Goal: Transaction & Acquisition: Purchase product/service

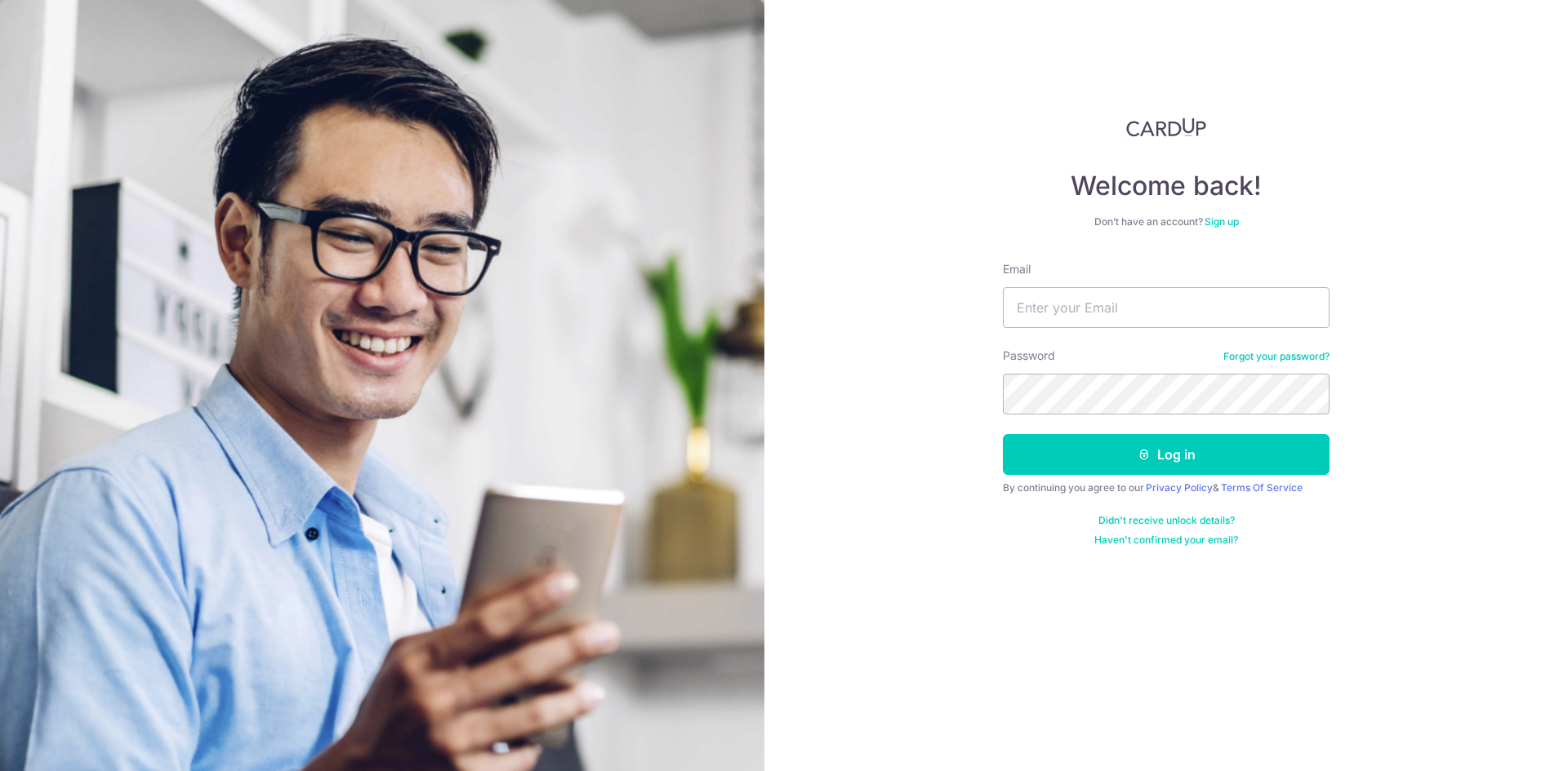
type input "[EMAIL_ADDRESS][DOMAIN_NAME]"
click at [1003, 434] on button "Log in" at bounding box center [1166, 454] width 327 height 41
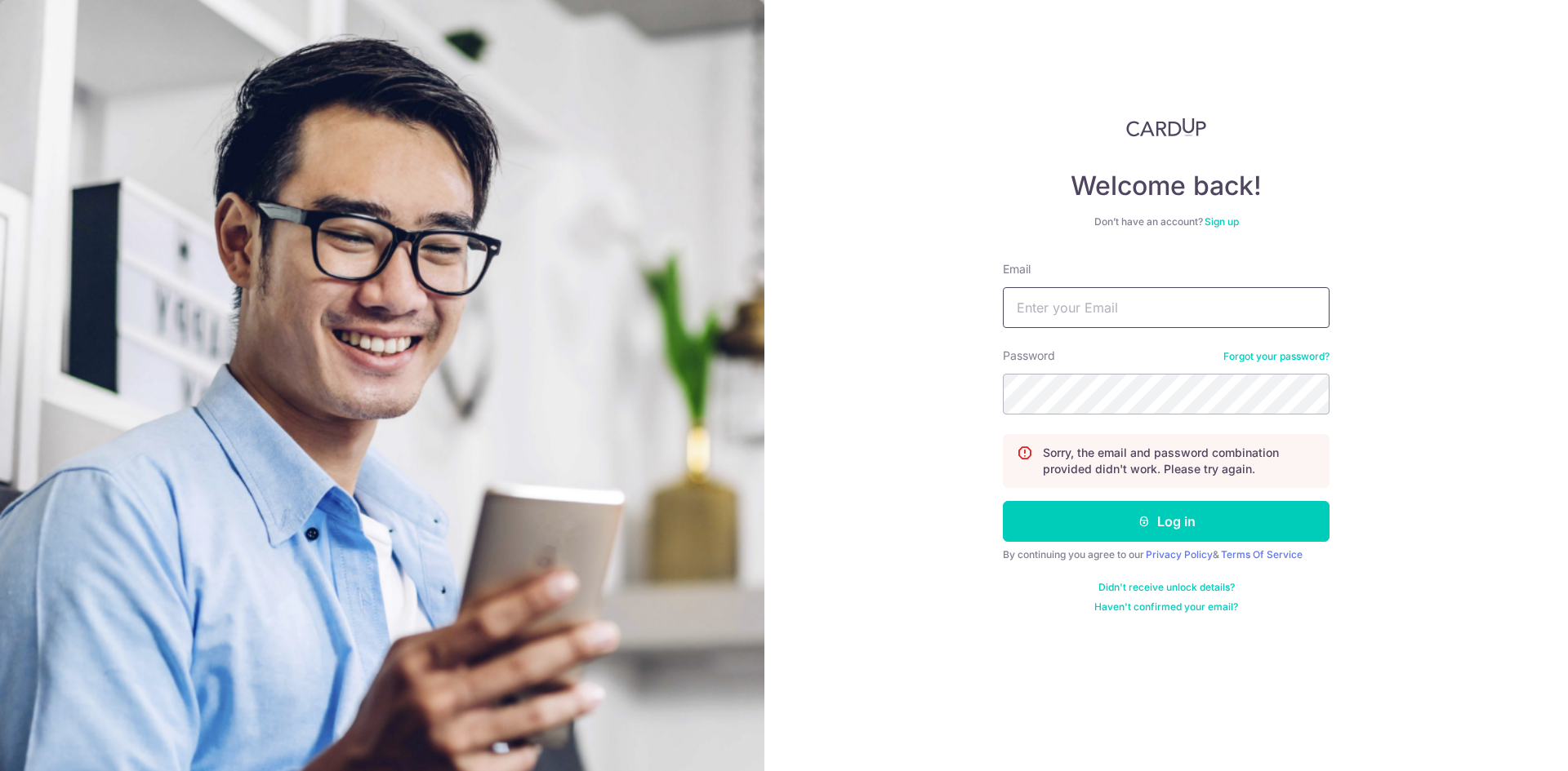
click at [1050, 297] on input "Email" at bounding box center [1166, 307] width 327 height 41
type input "[EMAIL_ADDRESS][DOMAIN_NAME]"
click at [1003, 501] on button "Log in" at bounding box center [1166, 521] width 327 height 41
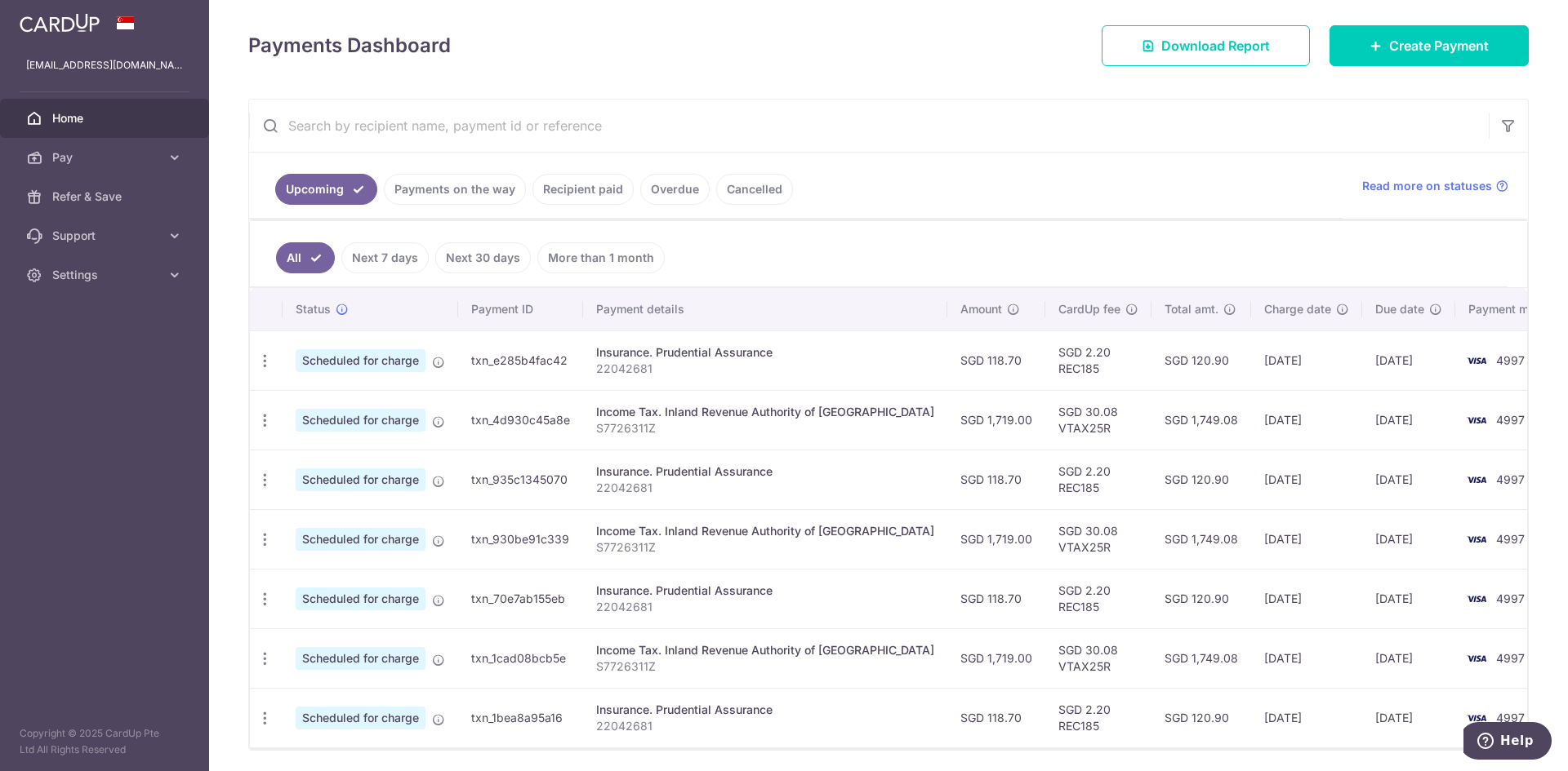
scroll to position [191, 0]
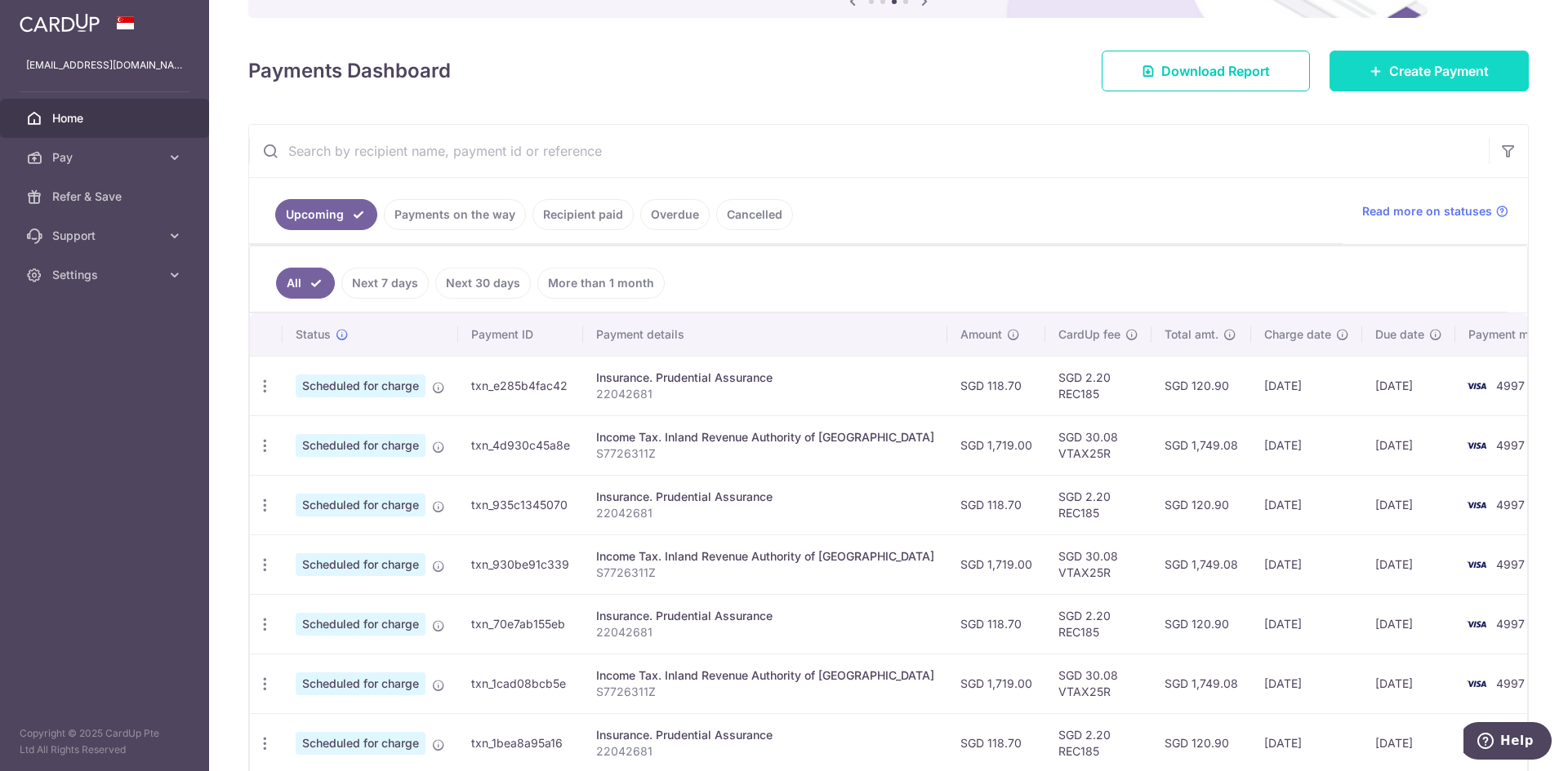
click at [1389, 64] on span "Create Payment" at bounding box center [1438, 70] width 99 height 19
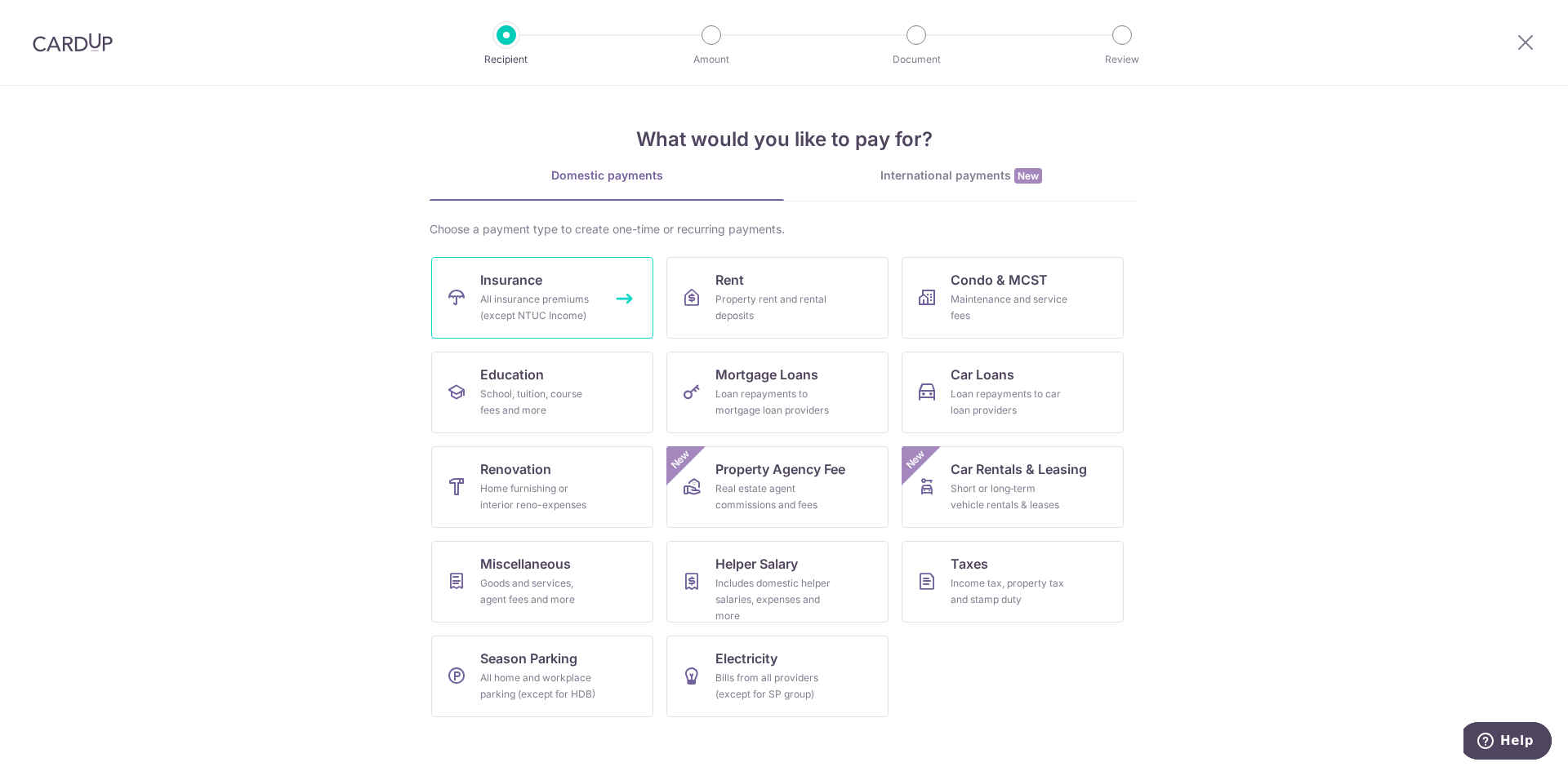
click at [559, 296] on div "All insurance premiums (except NTUC Income)" at bounding box center [538, 307] width 118 height 33
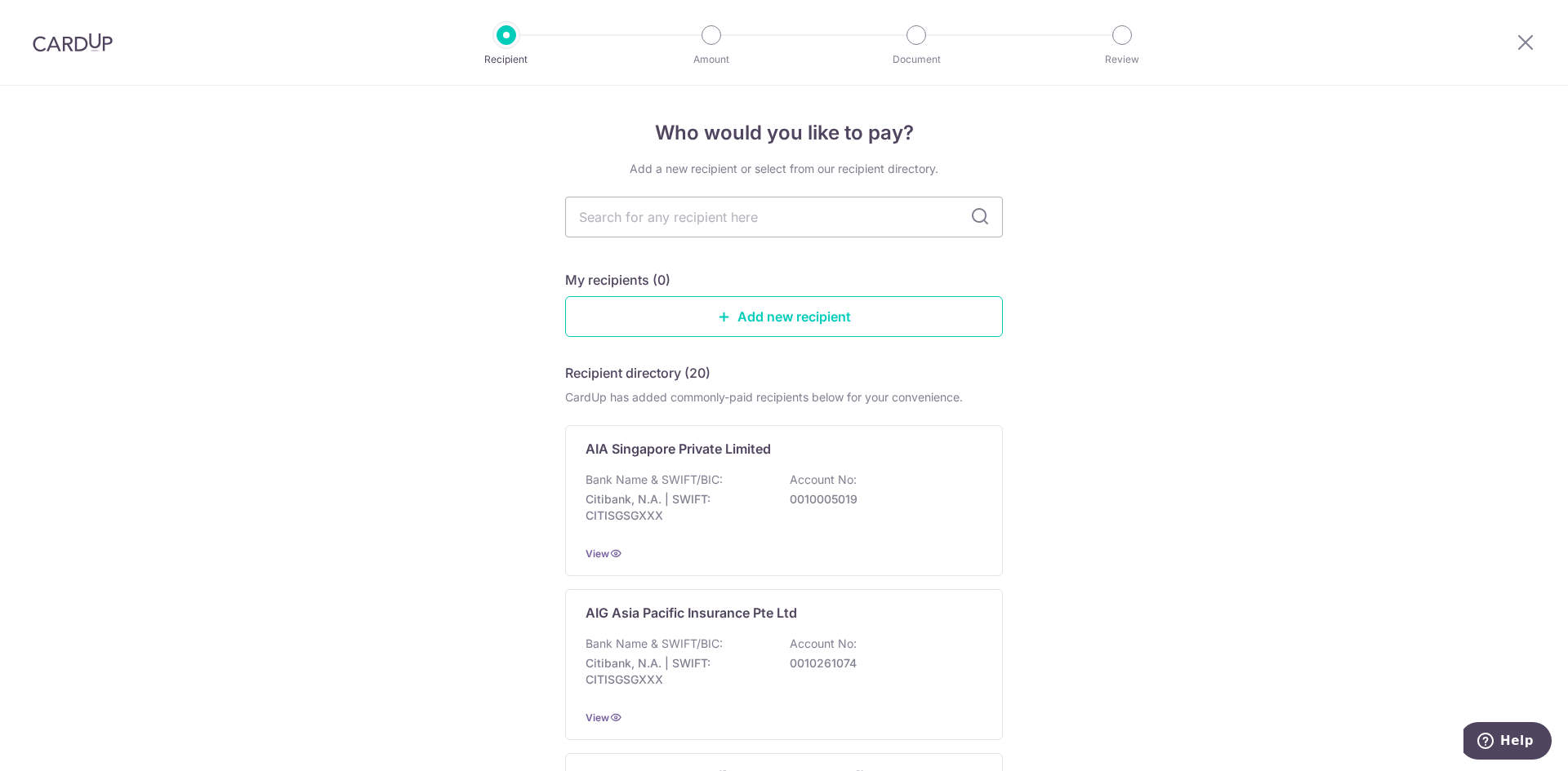
scroll to position [82, 0]
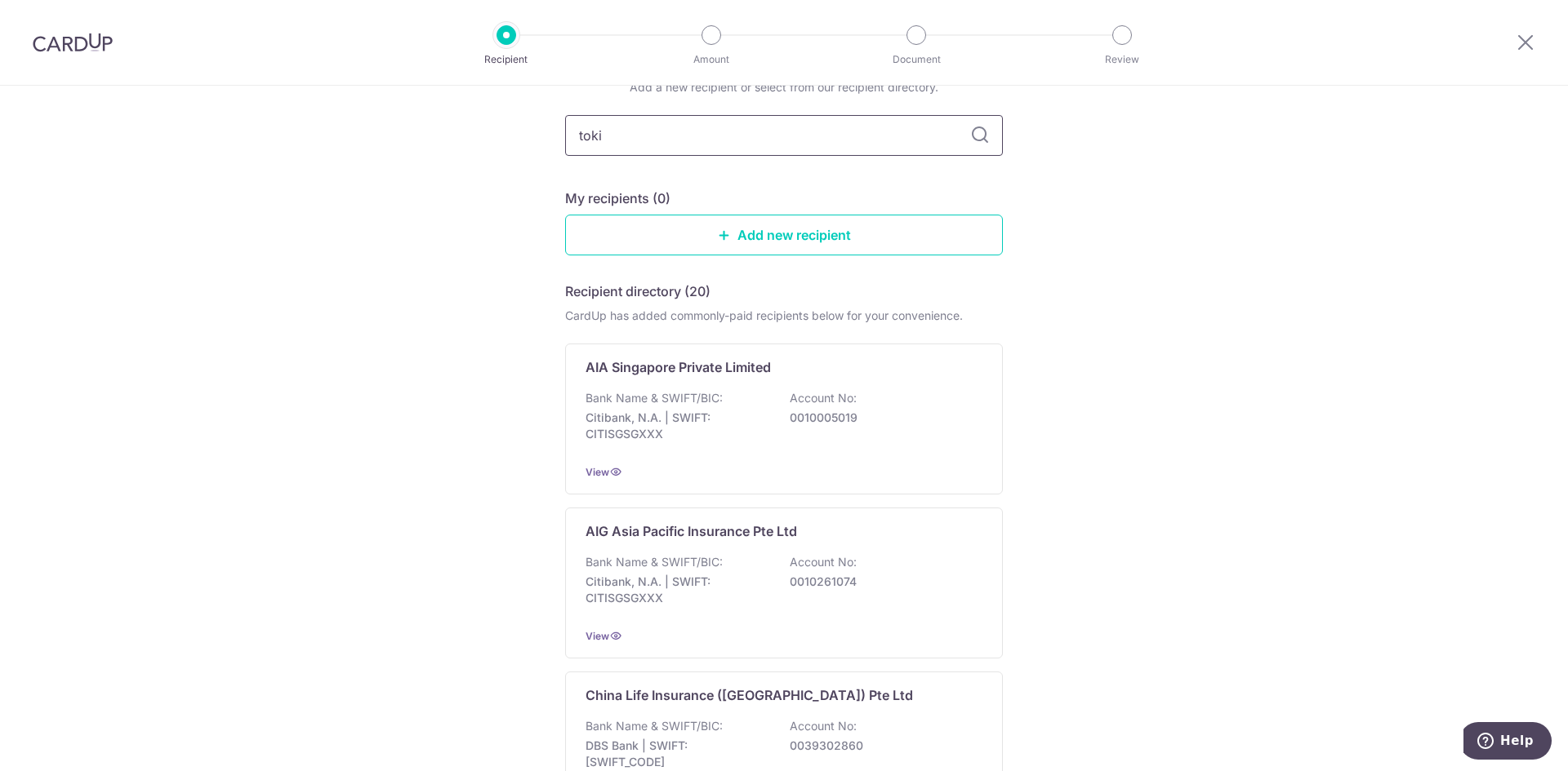
type input "tokio"
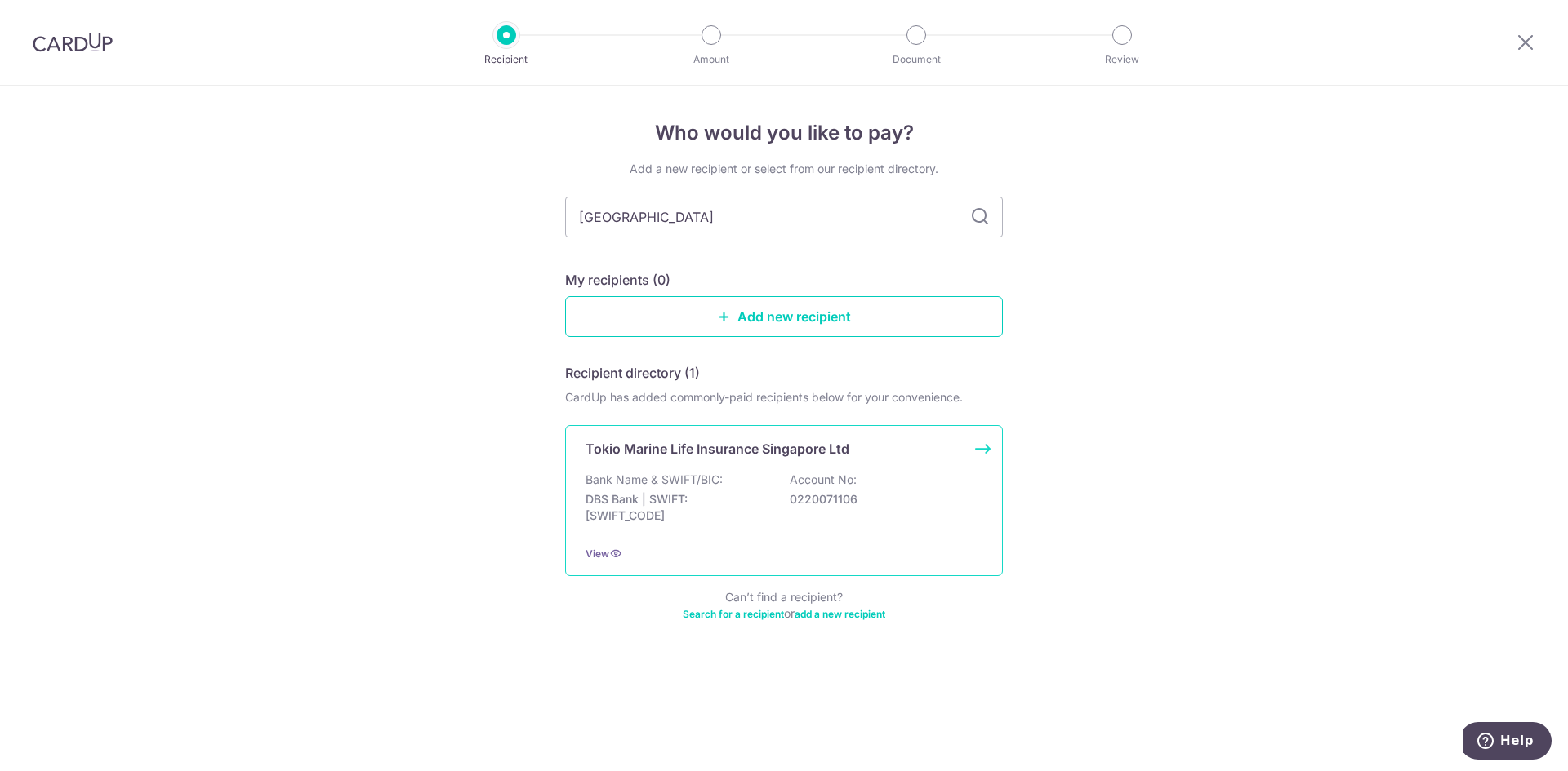
click at [715, 482] on p "Bank Name & SWIFT/BIC:" at bounding box center [654, 480] width 137 height 17
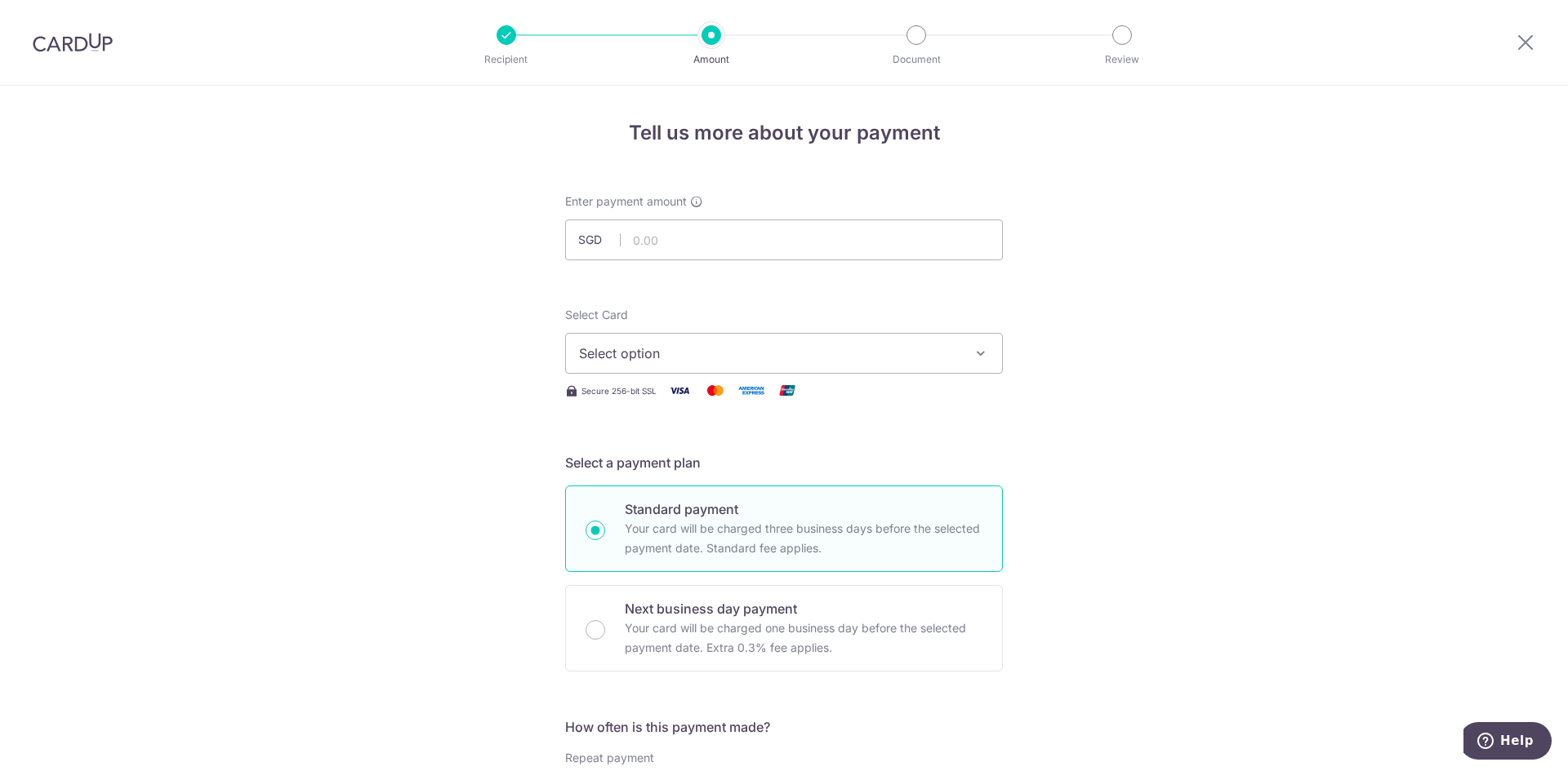
click at [811, 351] on span "Select option" at bounding box center [769, 353] width 380 height 19
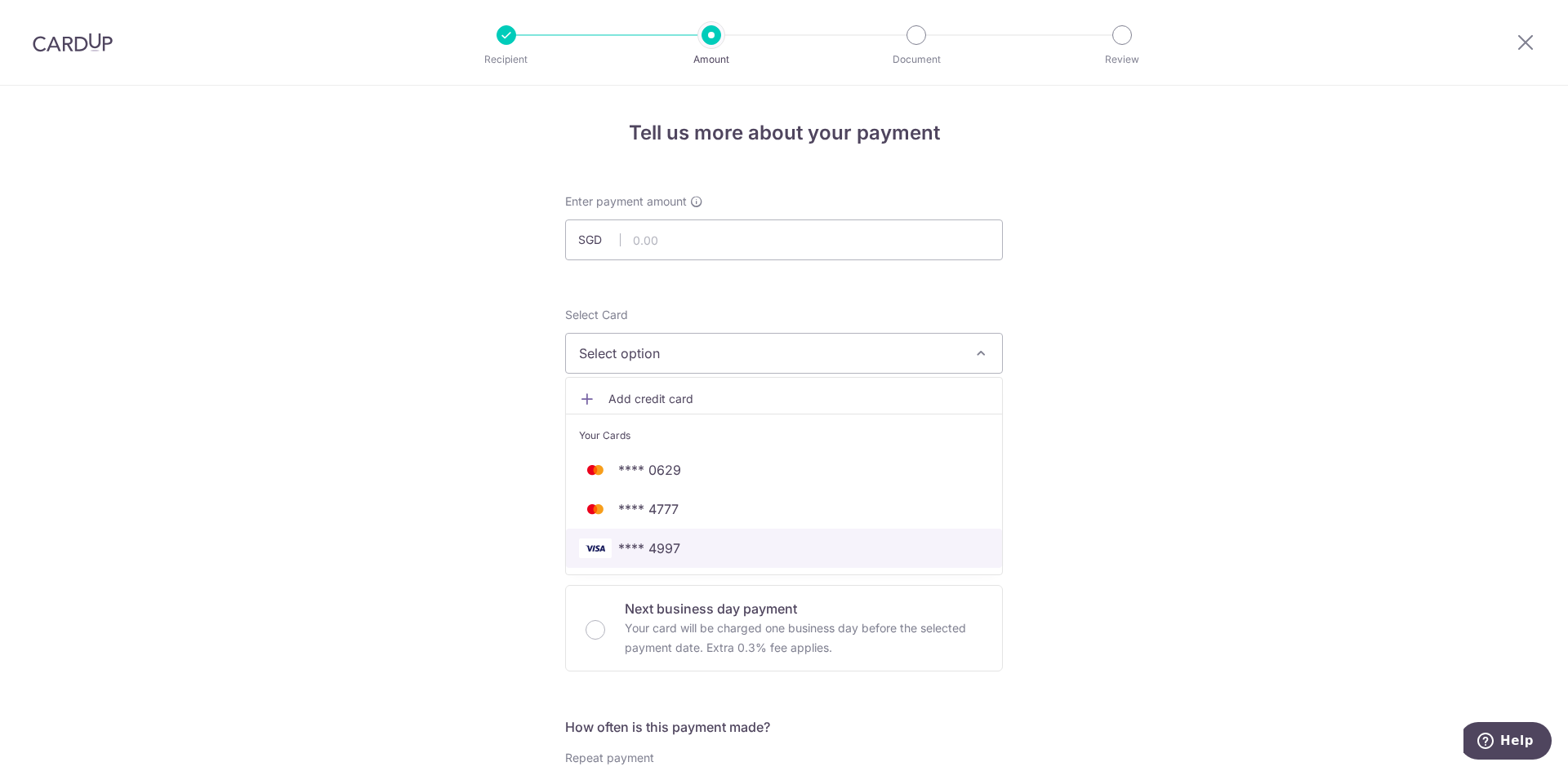
click at [654, 552] on span "**** 4997" at bounding box center [649, 548] width 62 height 19
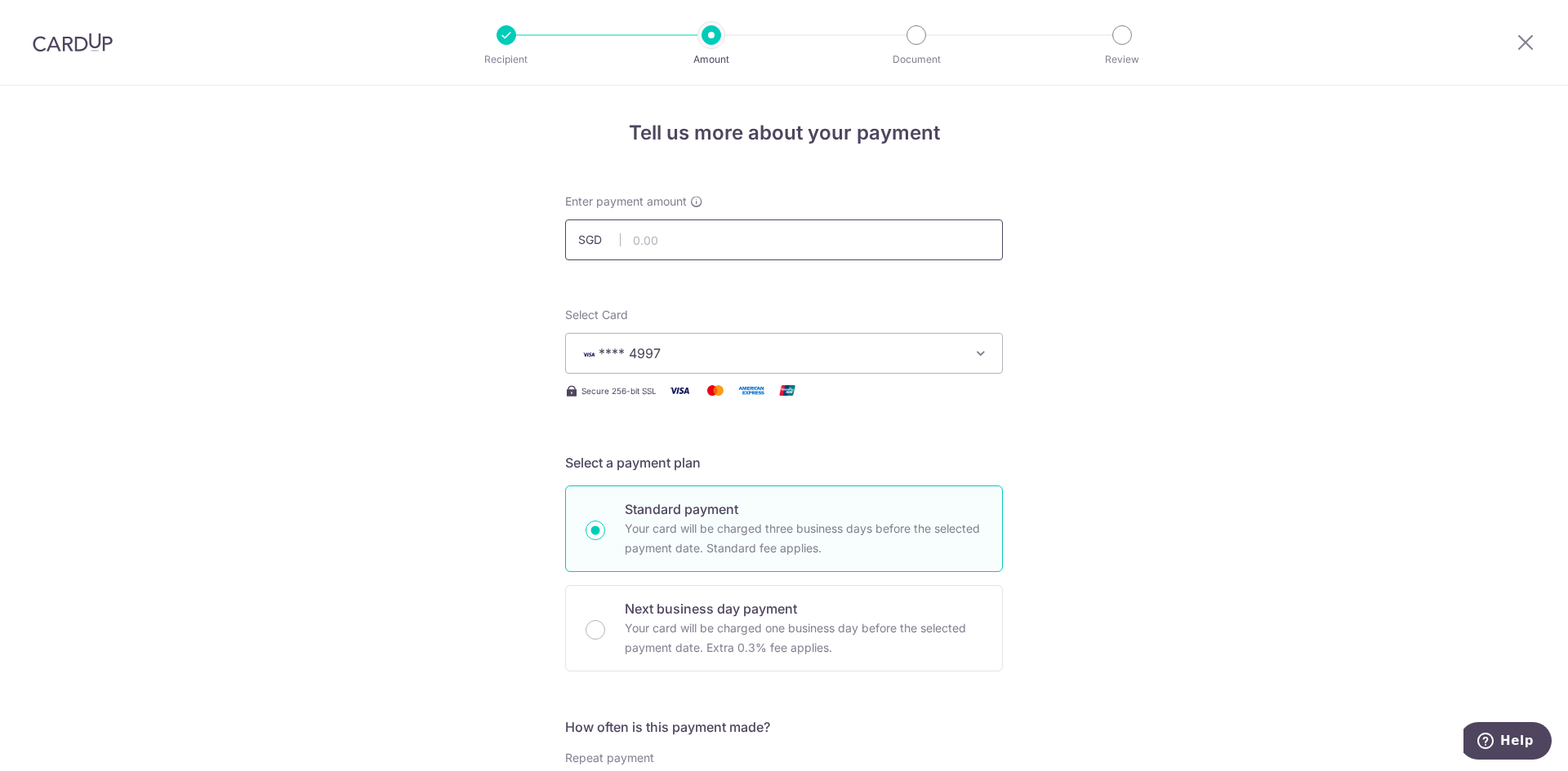
click at [725, 236] on input "text" at bounding box center [784, 240] width 438 height 41
click at [685, 251] on input "text" at bounding box center [784, 240] width 438 height 41
paste input "916.725"
type input "916.72"
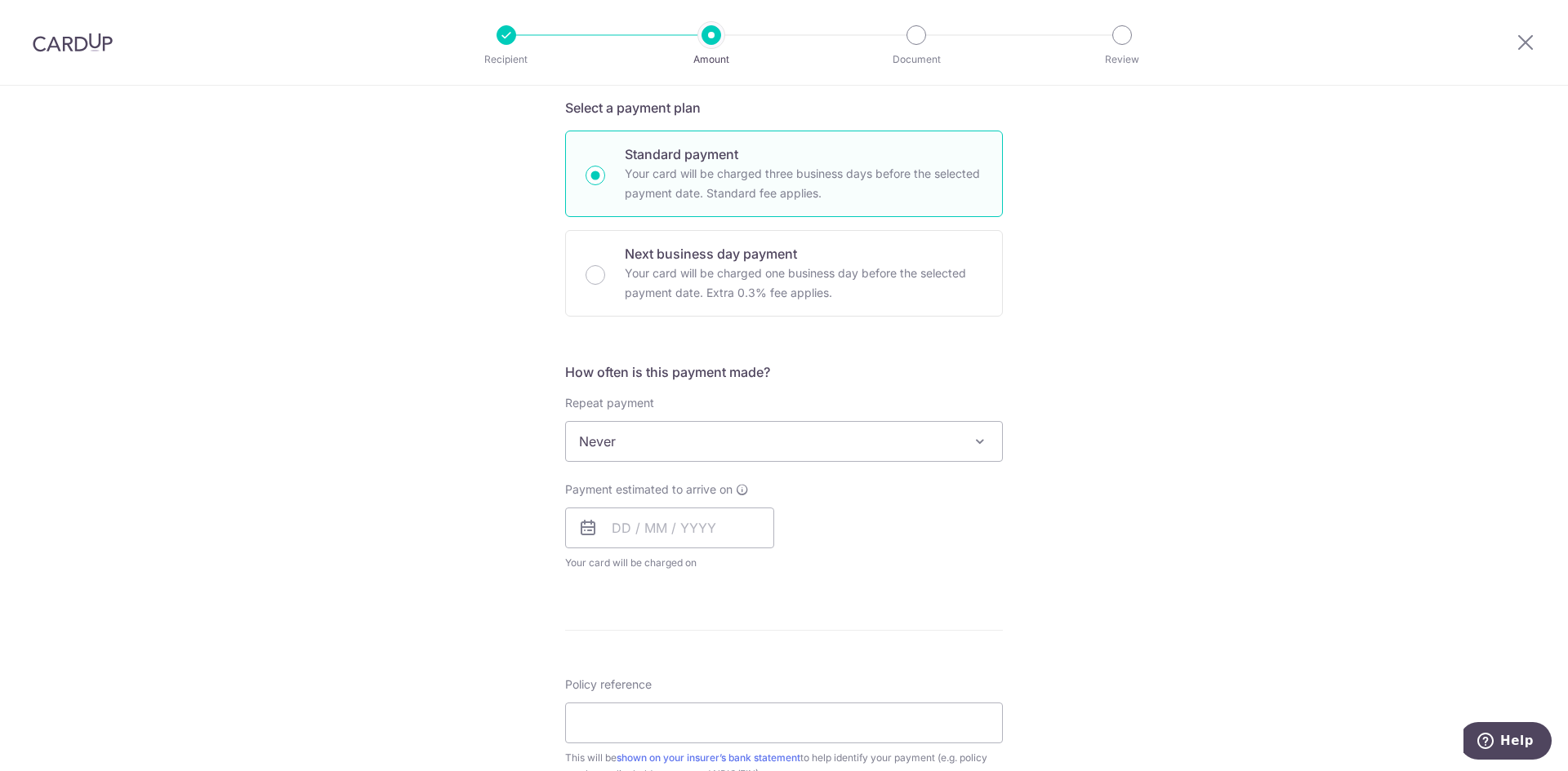
scroll to position [408, 0]
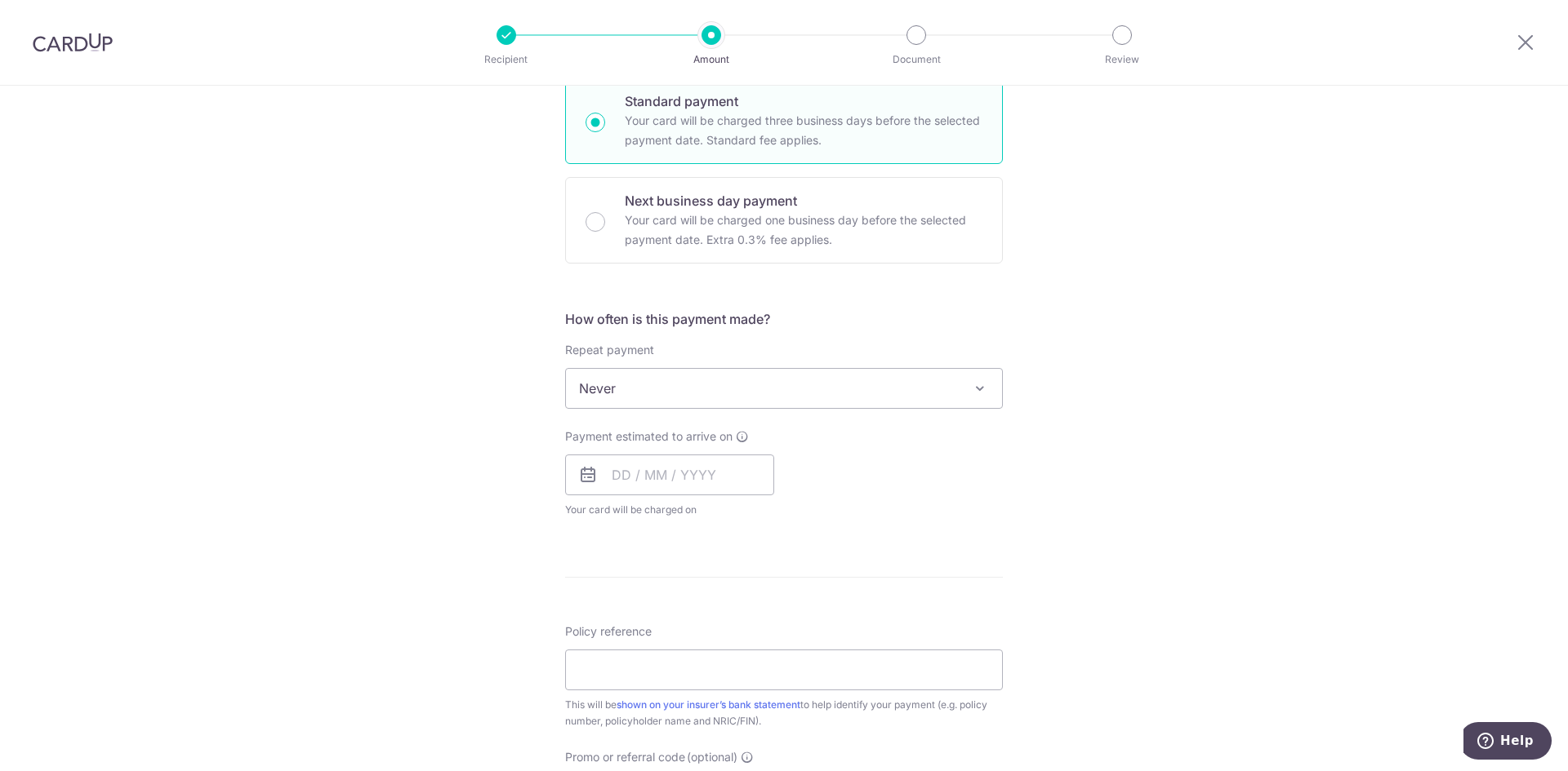
click at [819, 379] on span "Never" at bounding box center [784, 388] width 436 height 39
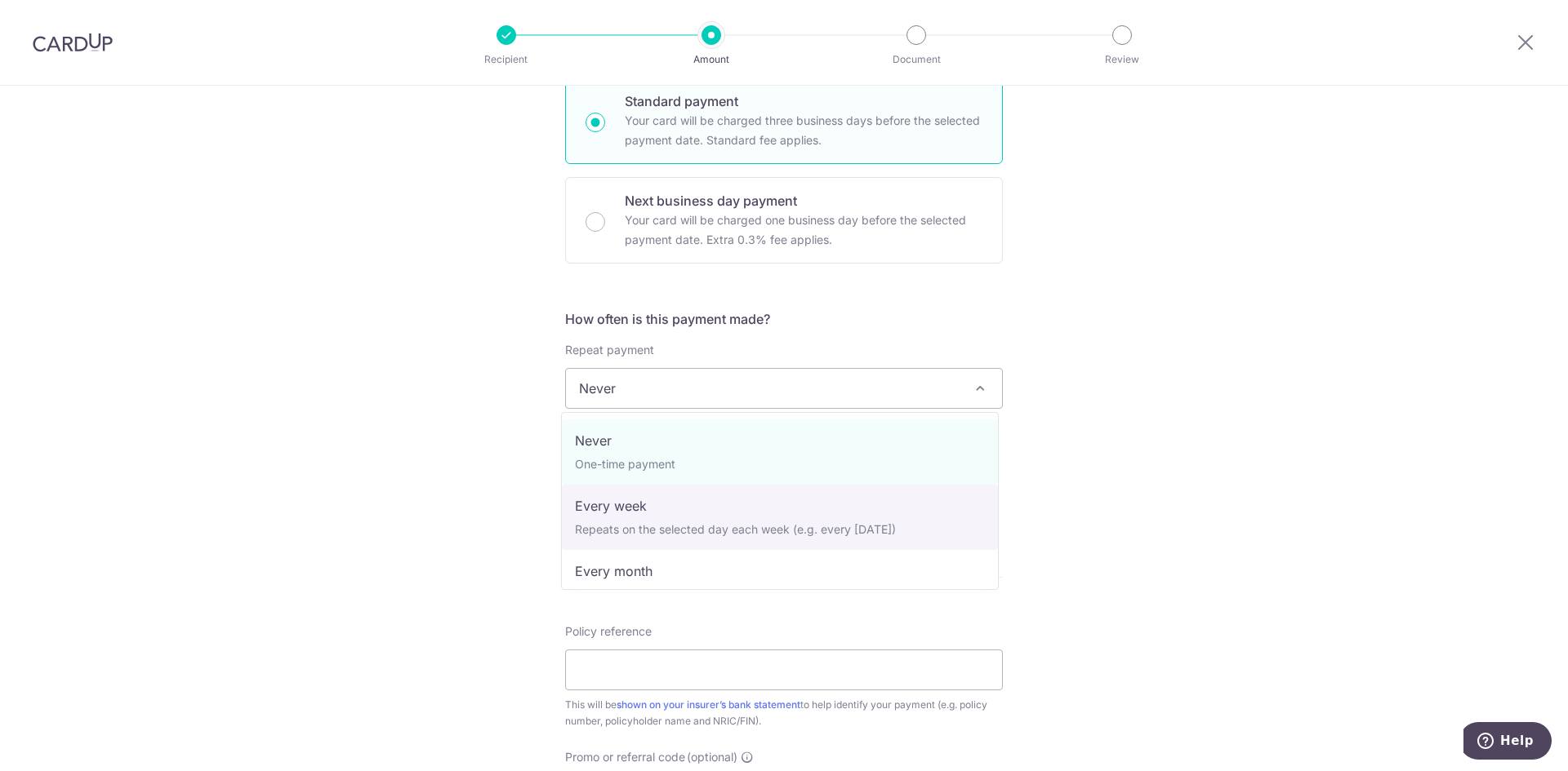
select select "2"
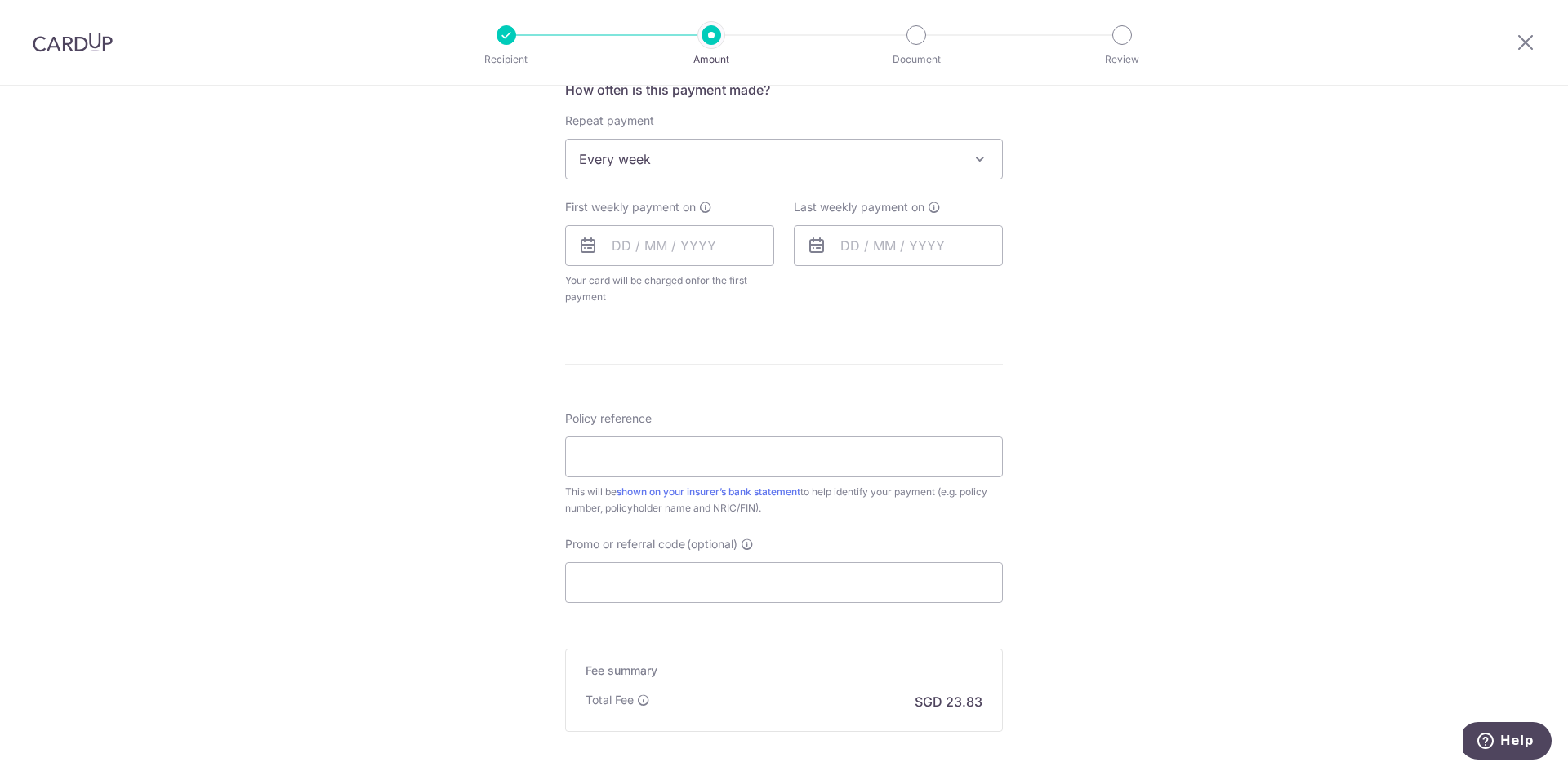
scroll to position [653, 0]
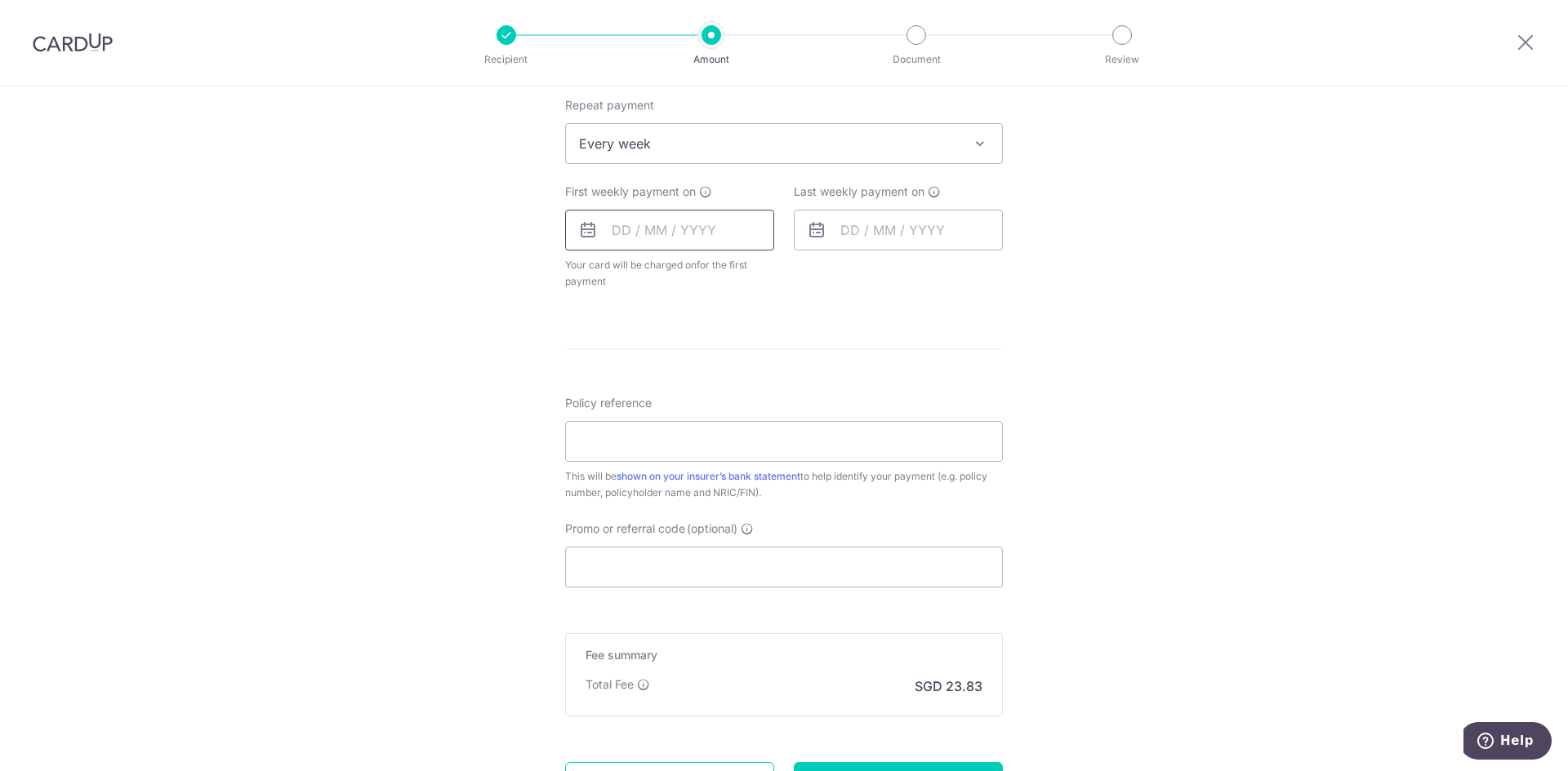
click at [691, 238] on input "text" at bounding box center [669, 230] width 209 height 41
click at [759, 415] on link "19" at bounding box center [761, 411] width 26 height 26
type input "[DATE]"
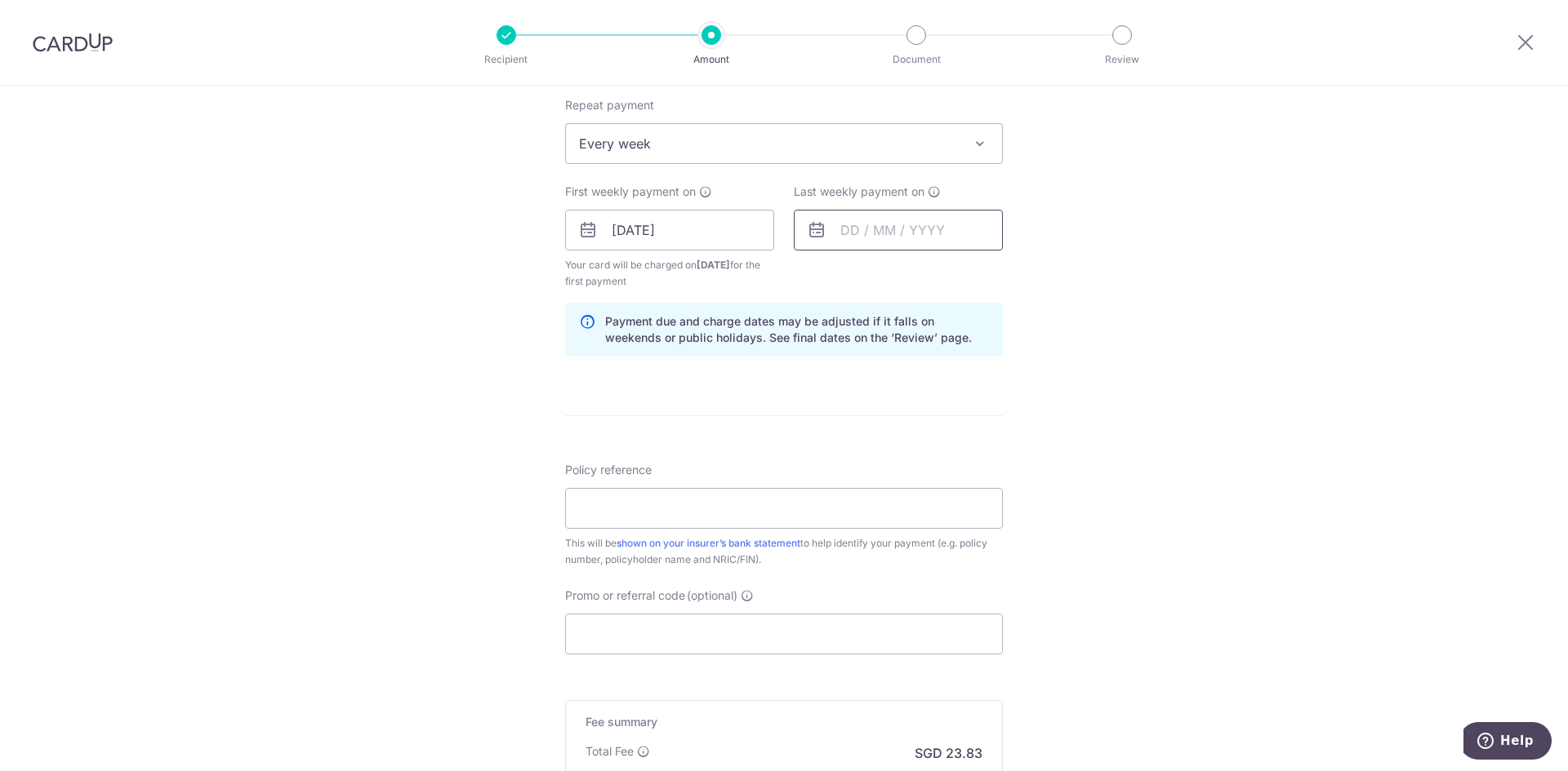
click at [940, 224] on input "text" at bounding box center [899, 230] width 209 height 41
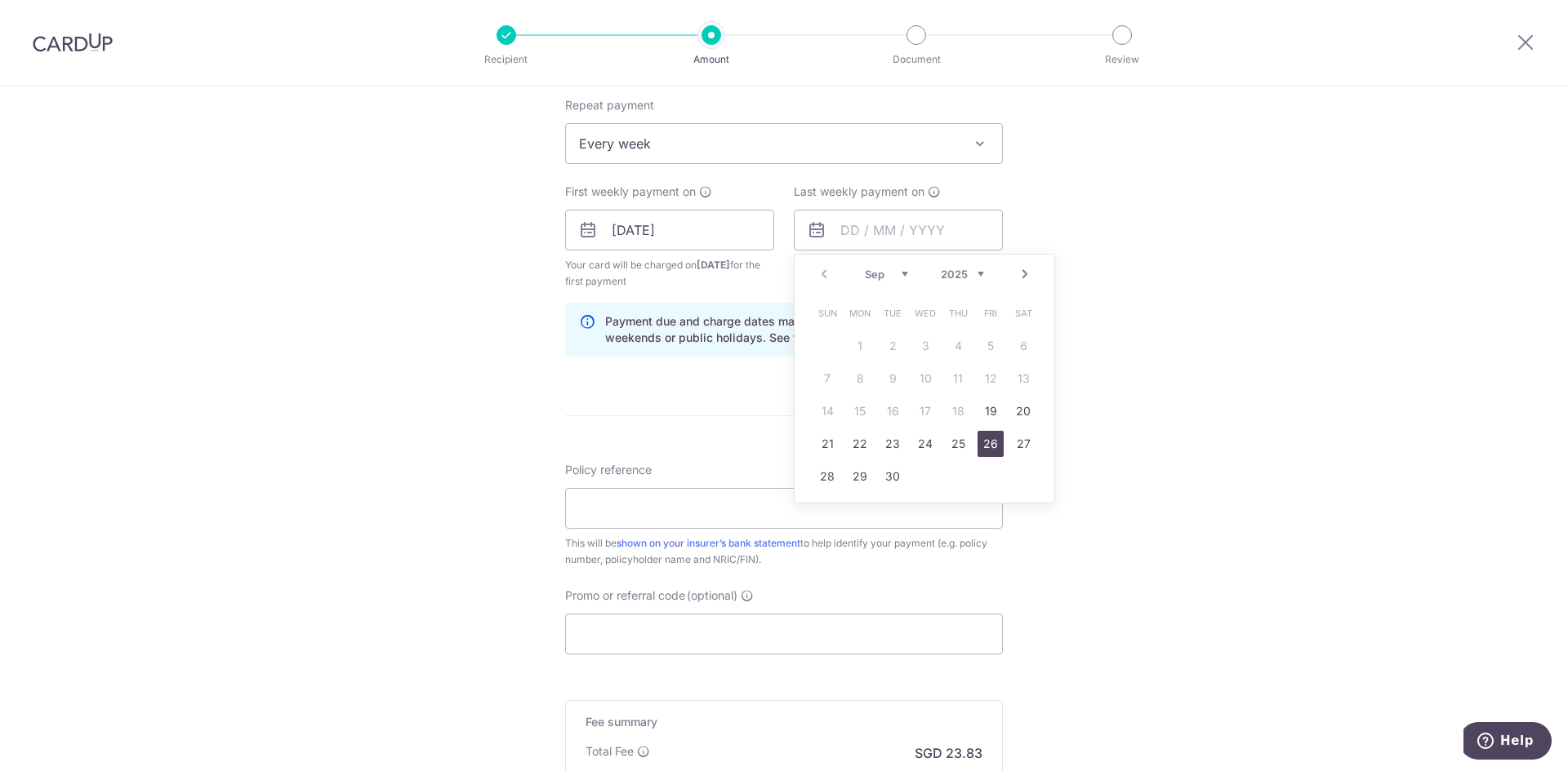
click at [991, 449] on link "26" at bounding box center [990, 444] width 26 height 26
type input "[DATE]"
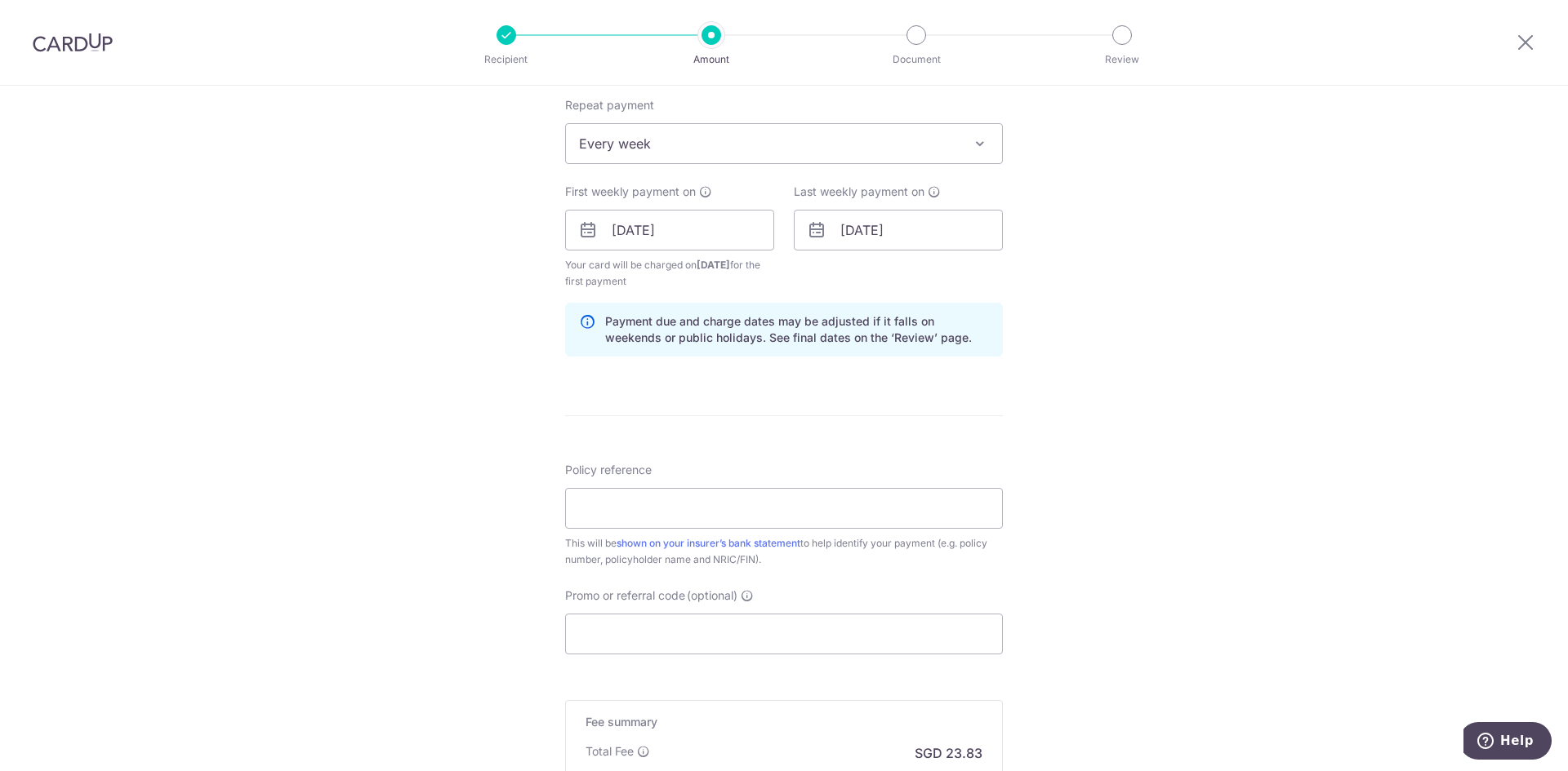
click at [1245, 596] on div "Tell us more about your payment Enter payment amount SGD 916.72 916.72 Select C…" at bounding box center [784, 212] width 1568 height 1560
click at [772, 506] on input "Policy reference" at bounding box center [784, 508] width 438 height 41
click at [669, 512] on input "Policy reference" at bounding box center [784, 508] width 438 height 41
paste input "154145"
type input "154145"
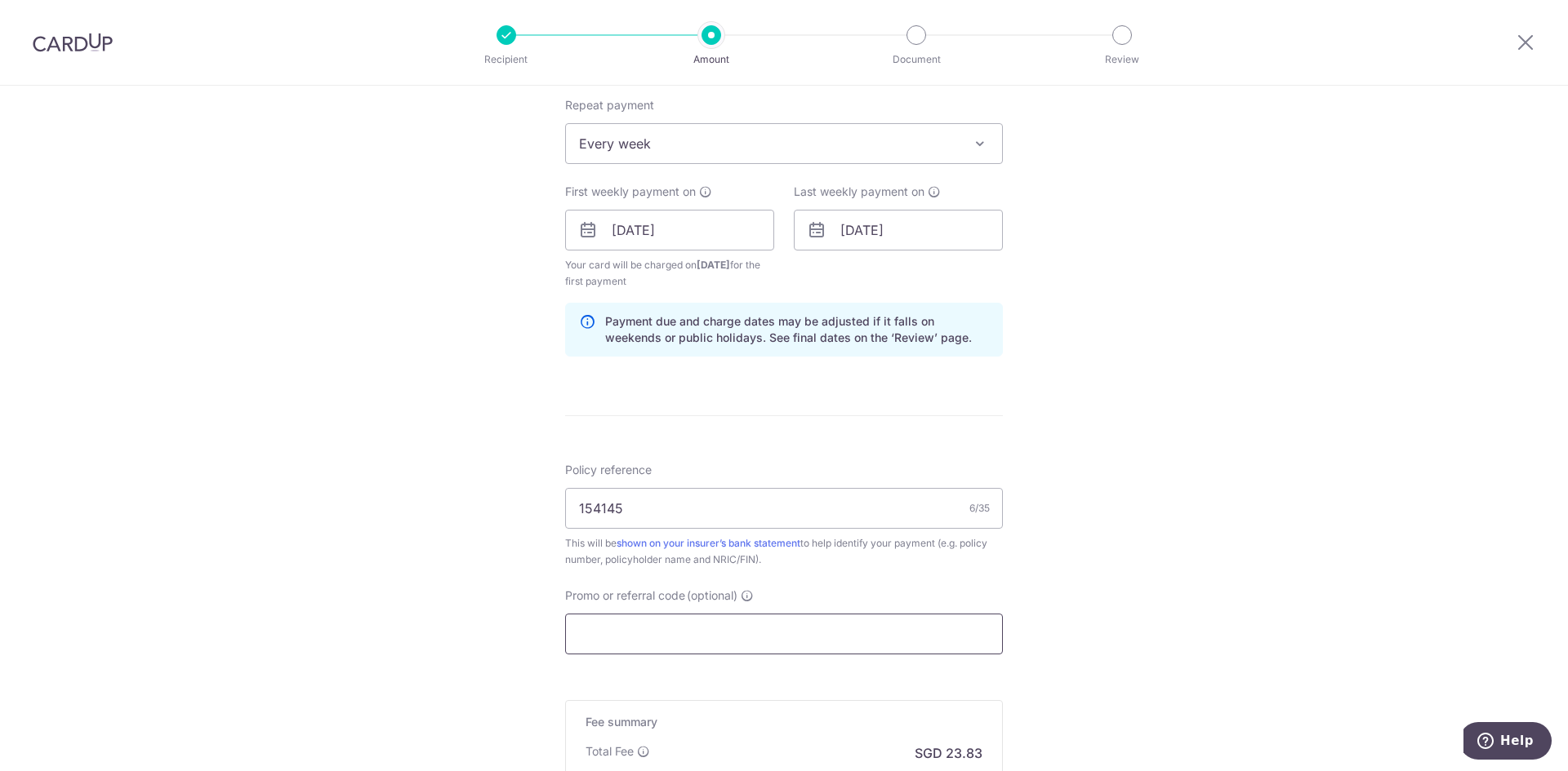
click at [656, 635] on input "Promo or referral code (optional)" at bounding box center [784, 634] width 438 height 41
paste input "REC185"
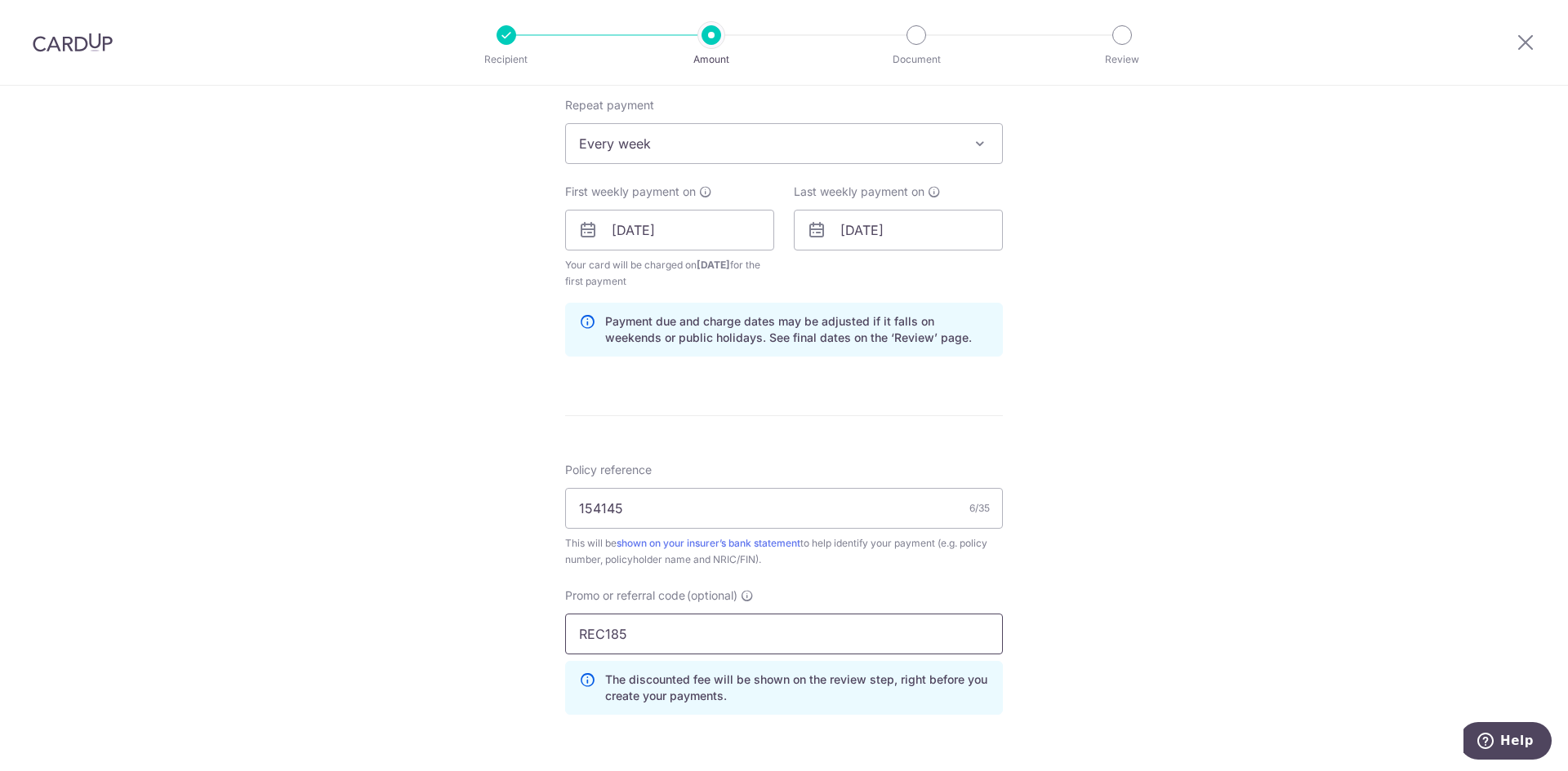
type input "REC185"
click at [1215, 653] on div "Tell us more about your payment Enter payment amount SGD 916.72 916.72 Select C…" at bounding box center [784, 249] width 1568 height 1633
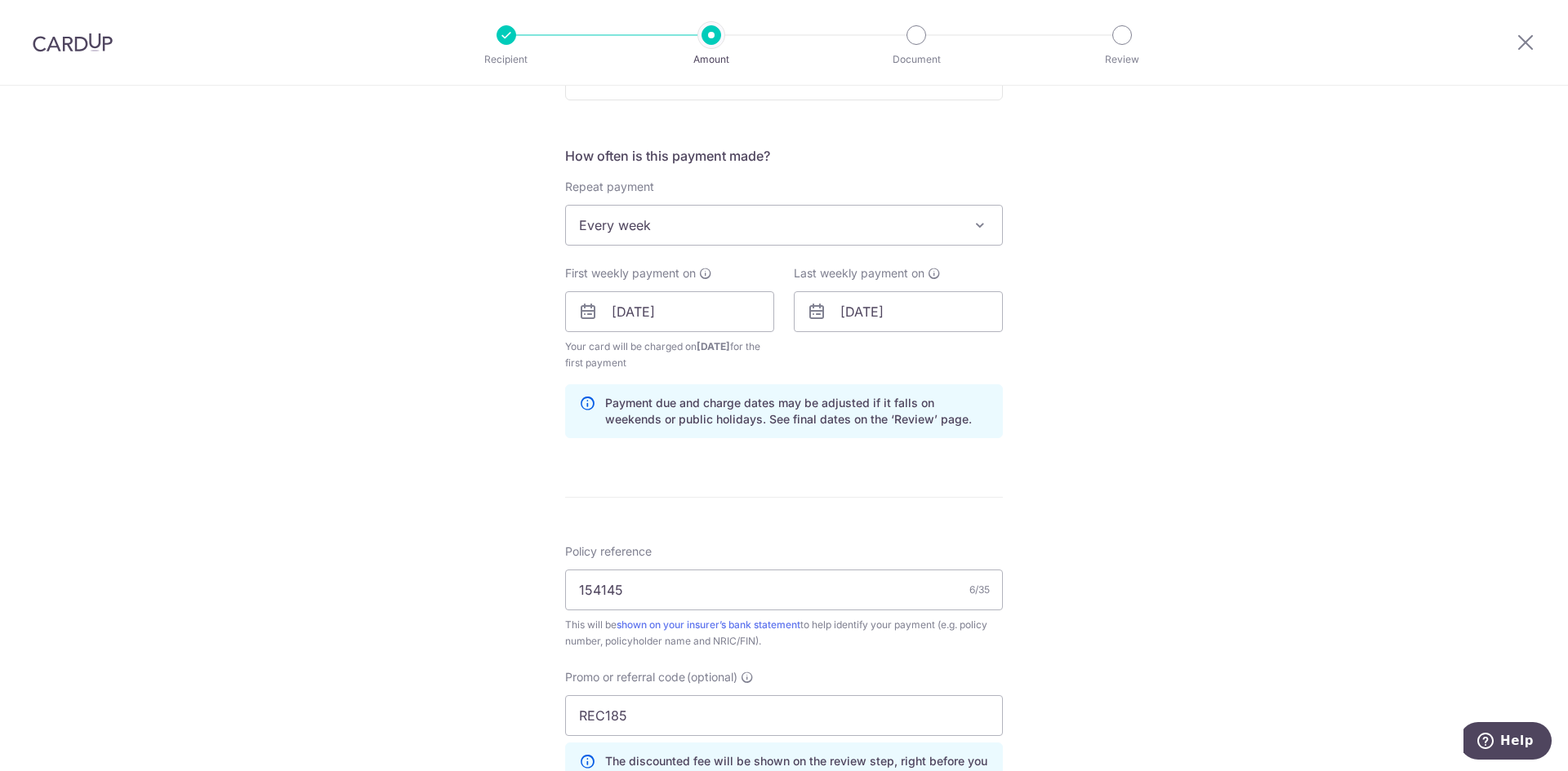
scroll to position [947, 0]
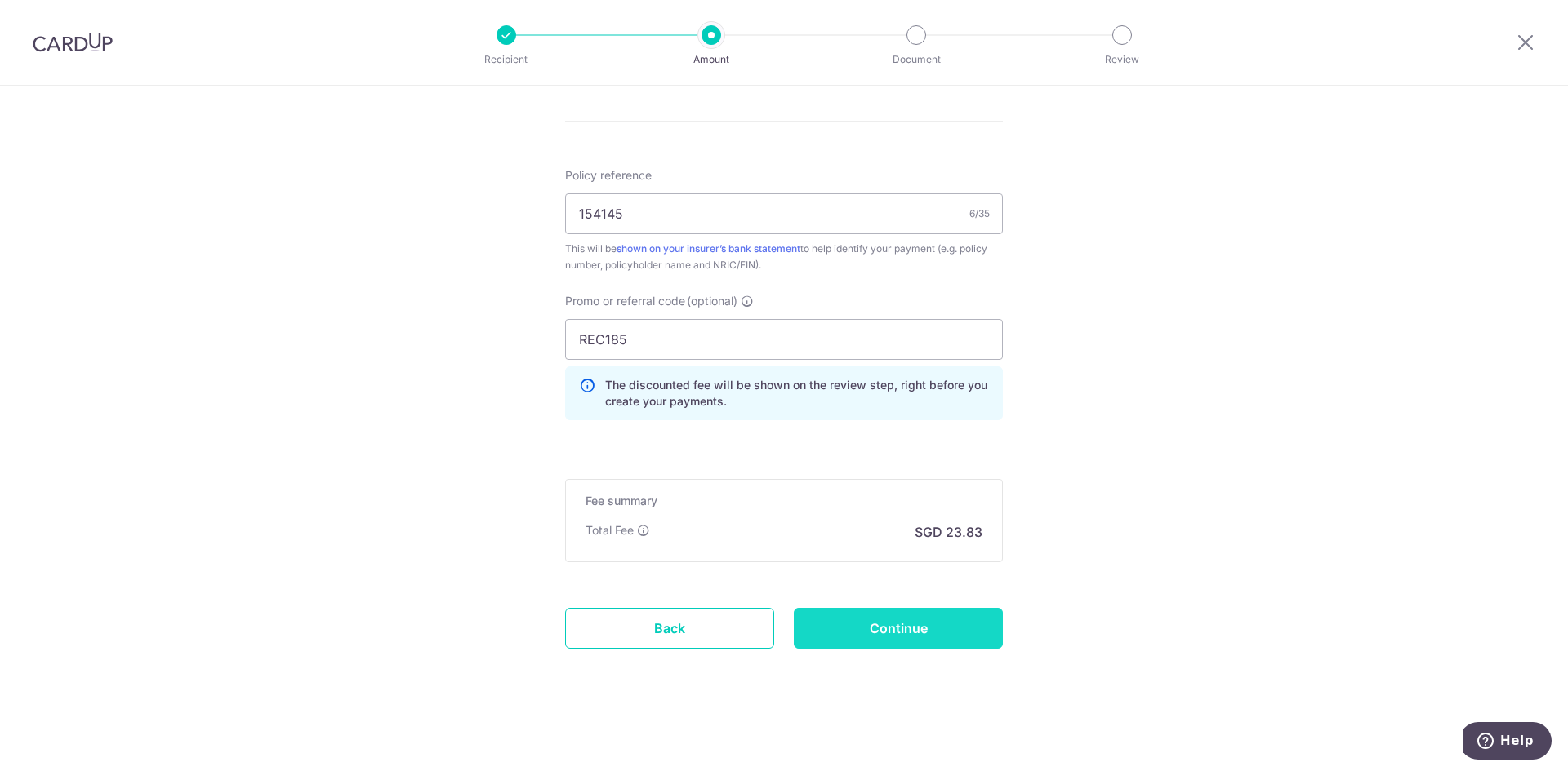
click at [917, 621] on input "Continue" at bounding box center [899, 628] width 209 height 41
type input "Create Schedule"
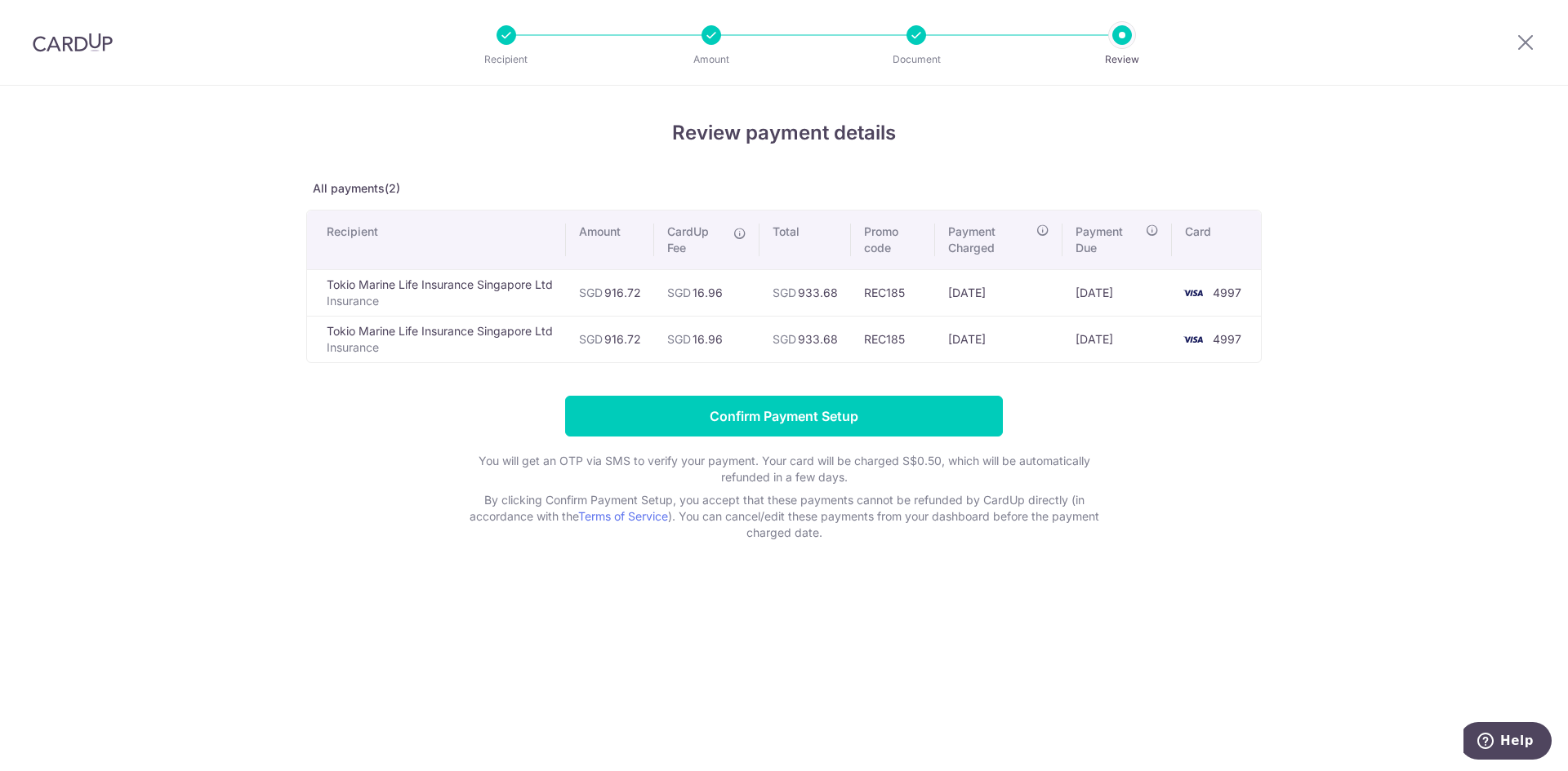
click at [1495, 579] on div "Review payment details All payments(2) Recipient Amount CardUp Fee Total Promo …" at bounding box center [784, 429] width 1568 height 686
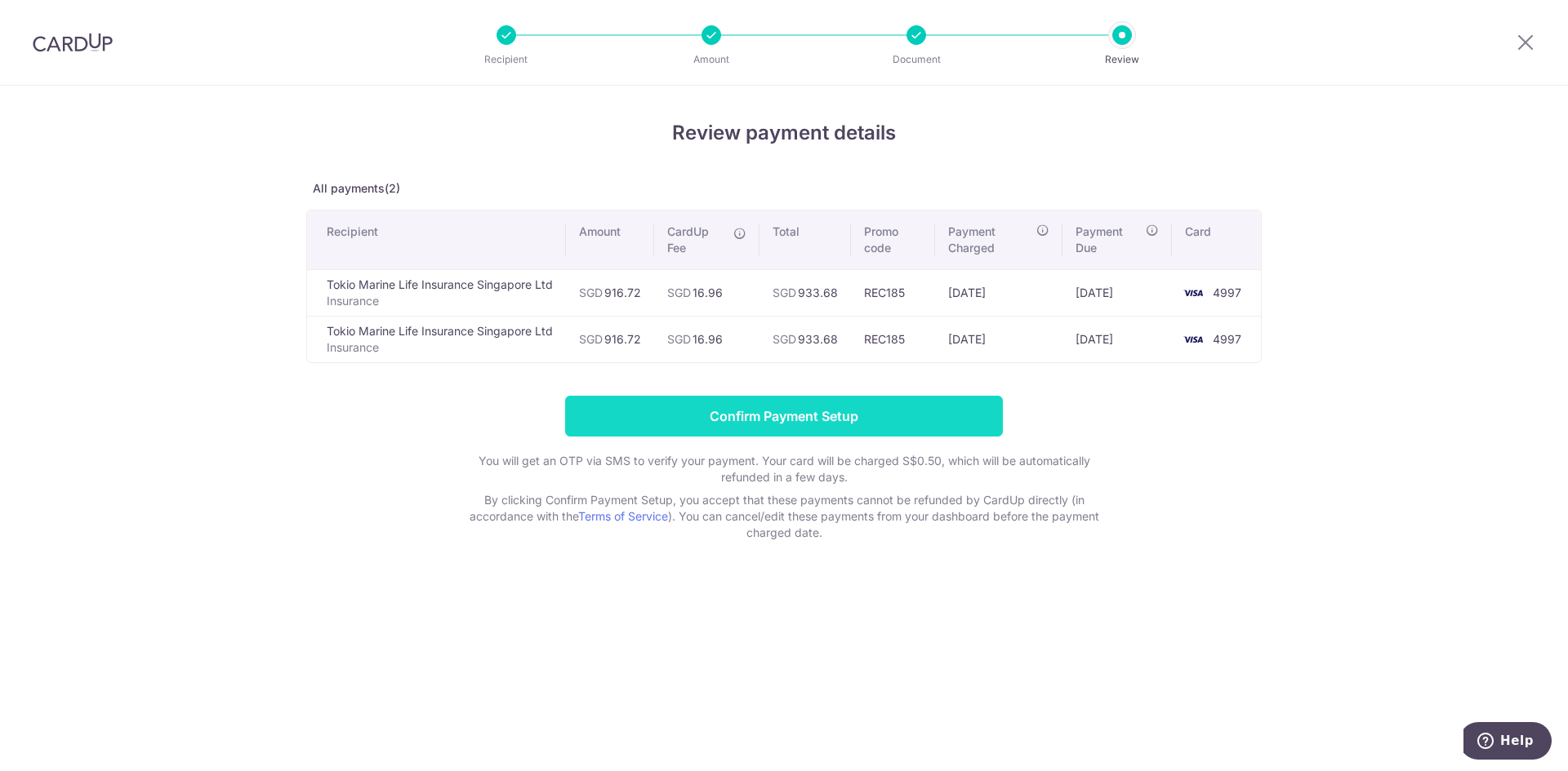
click at [768, 413] on input "Confirm Payment Setup" at bounding box center [784, 416] width 438 height 41
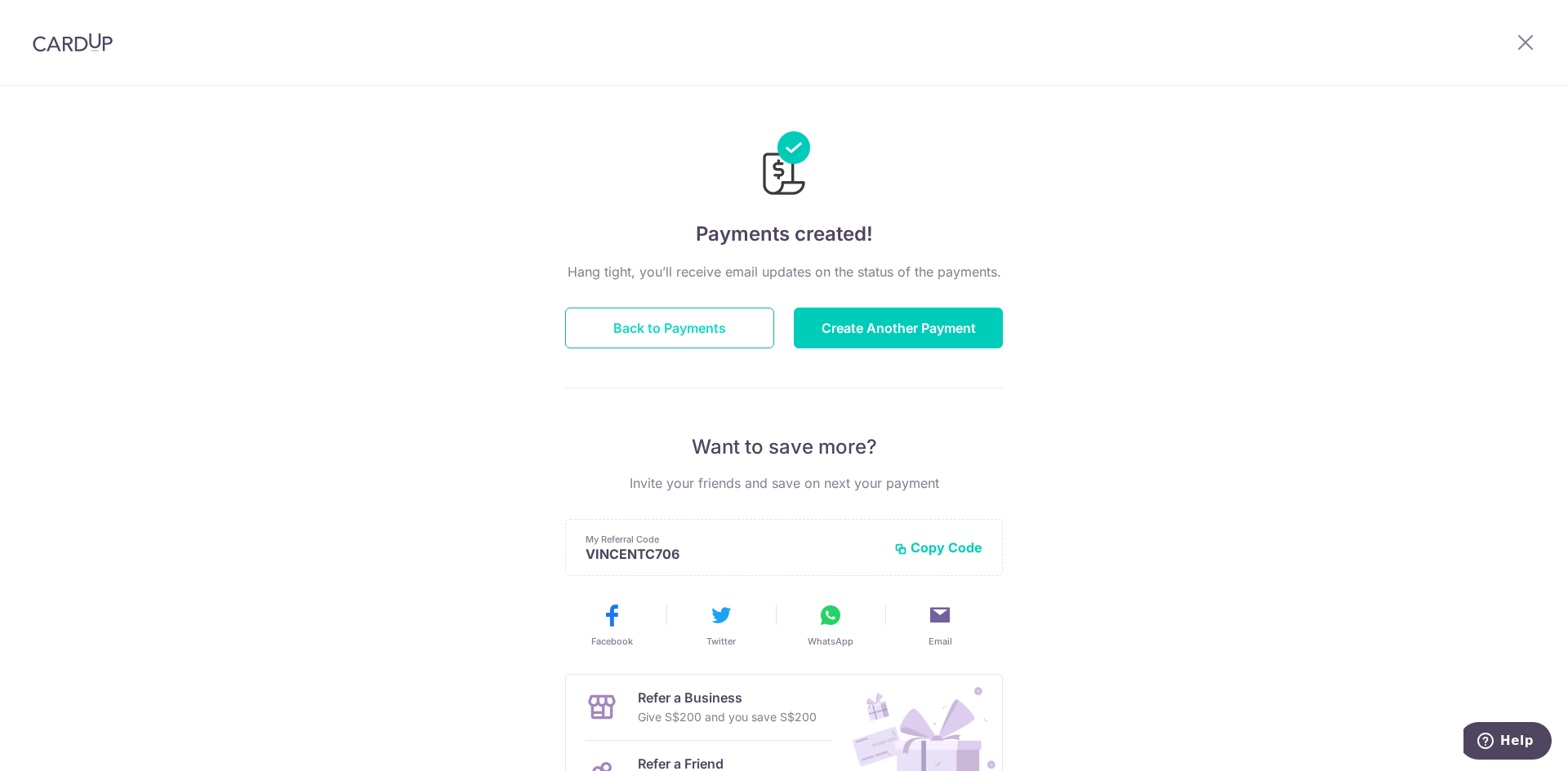
click at [666, 328] on button "Back to Payments" at bounding box center [669, 327] width 209 height 41
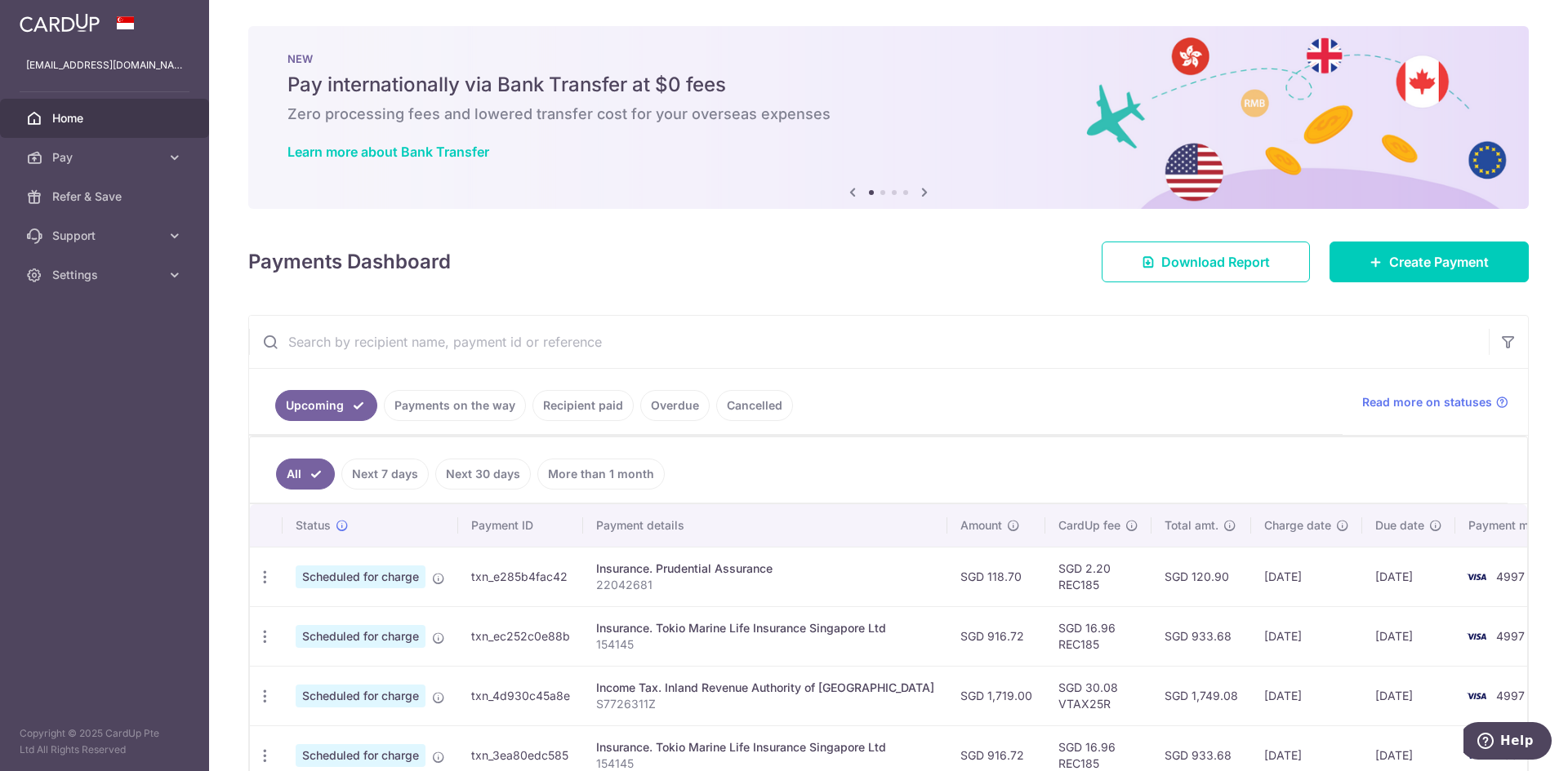
scroll to position [163, 0]
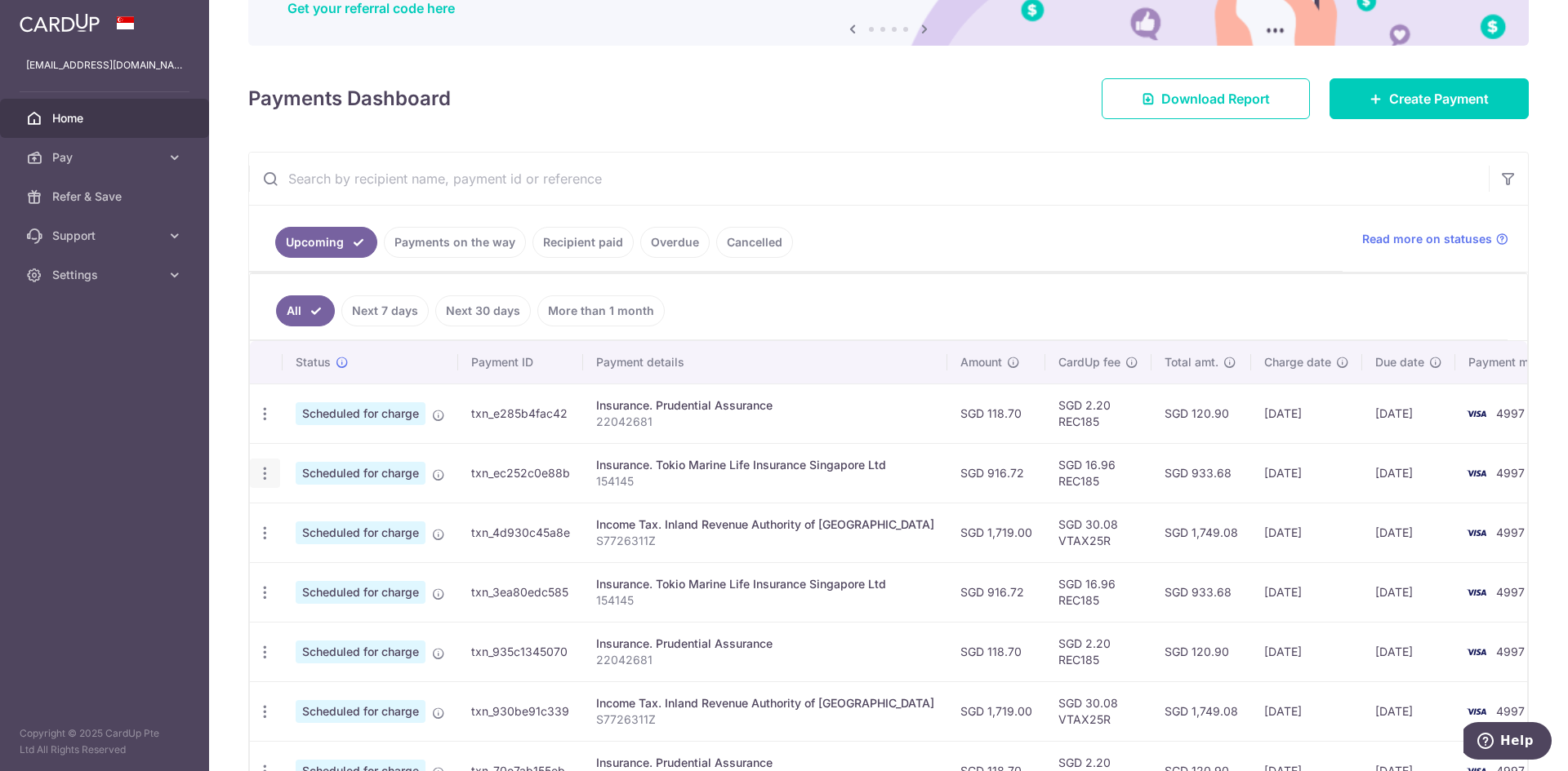
click at [270, 480] on icon "button" at bounding box center [265, 474] width 18 height 18
click at [310, 520] on span "Update payment" at bounding box center [352, 518] width 111 height 19
radio input "true"
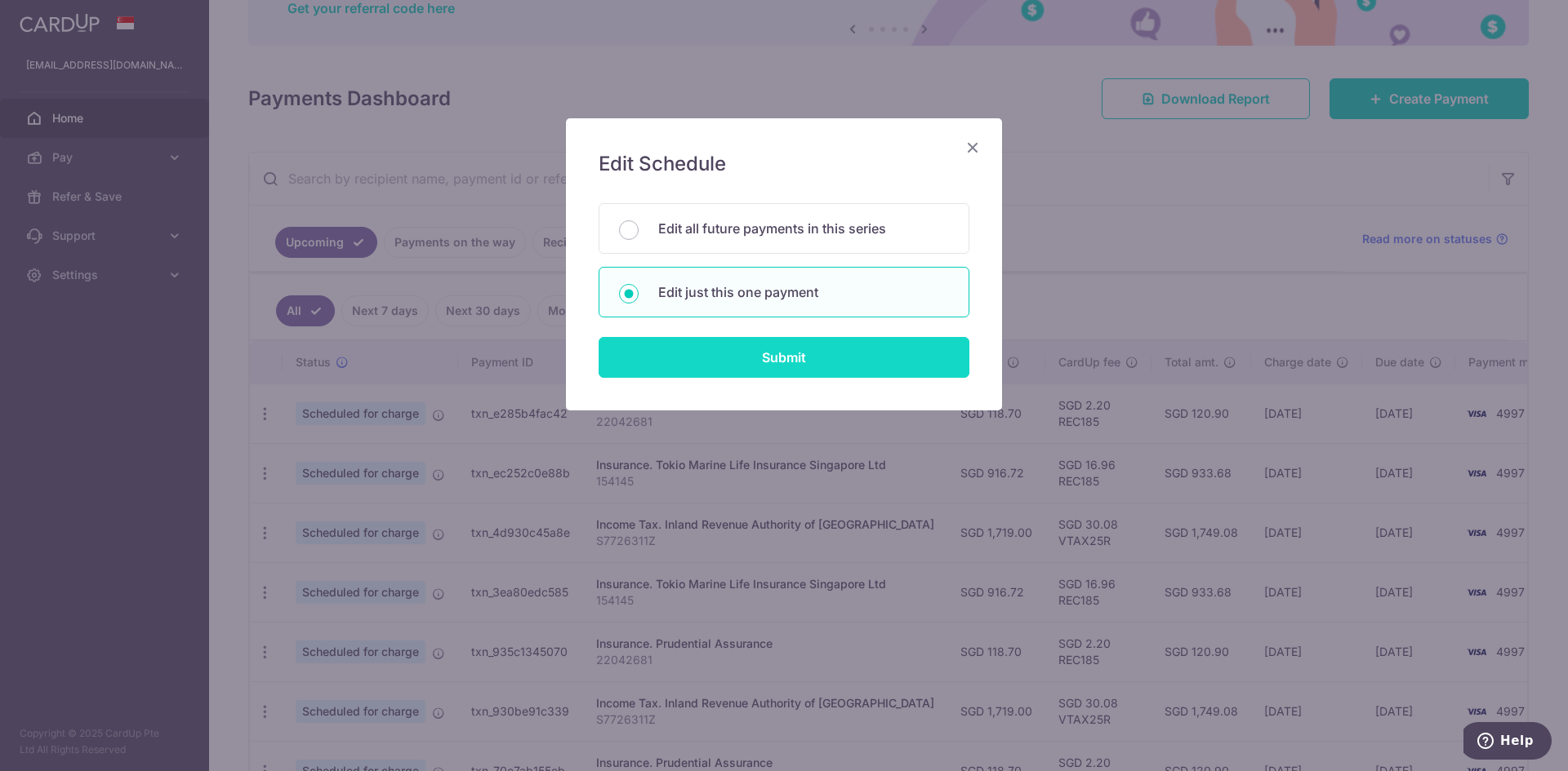
click at [755, 365] on input "Submit" at bounding box center [784, 357] width 371 height 41
radio input "true"
type input "916.72"
type input "[DATE]"
type input "154145"
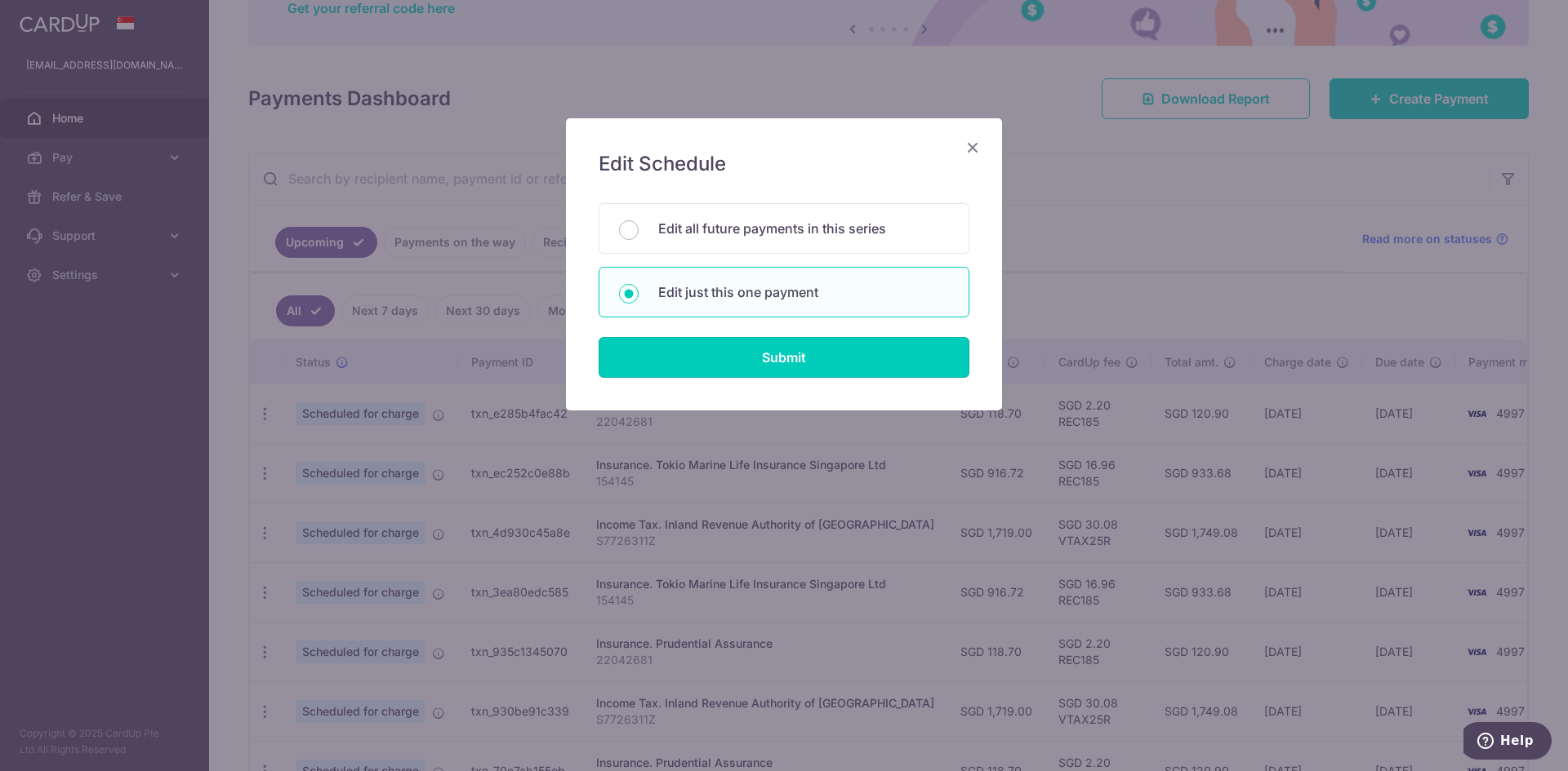
type input "REC185"
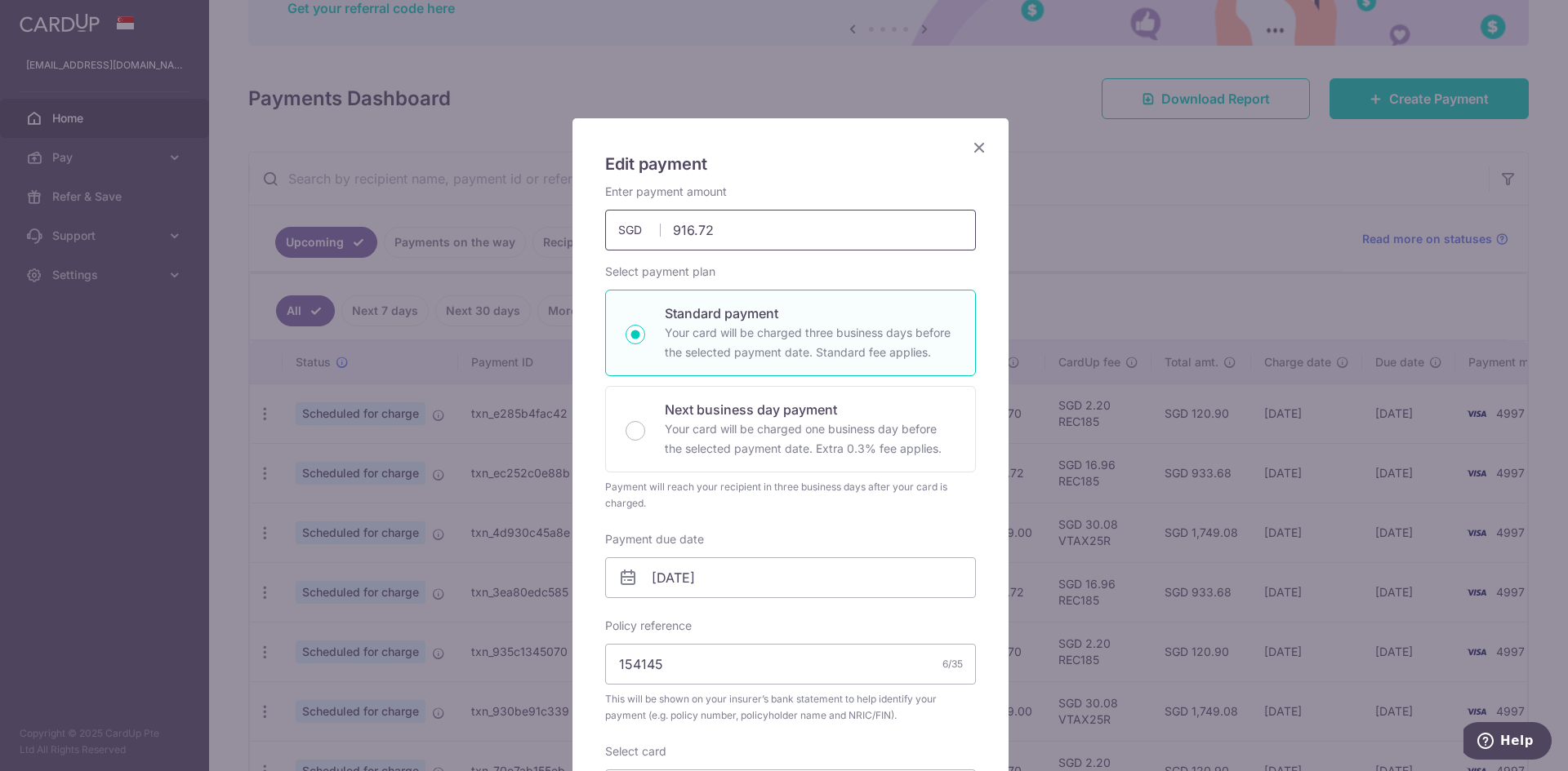
drag, startPoint x: 754, startPoint y: 229, endPoint x: 671, endPoint y: 228, distance: 83.0
click at [671, 228] on input "916.72" at bounding box center [791, 230] width 371 height 41
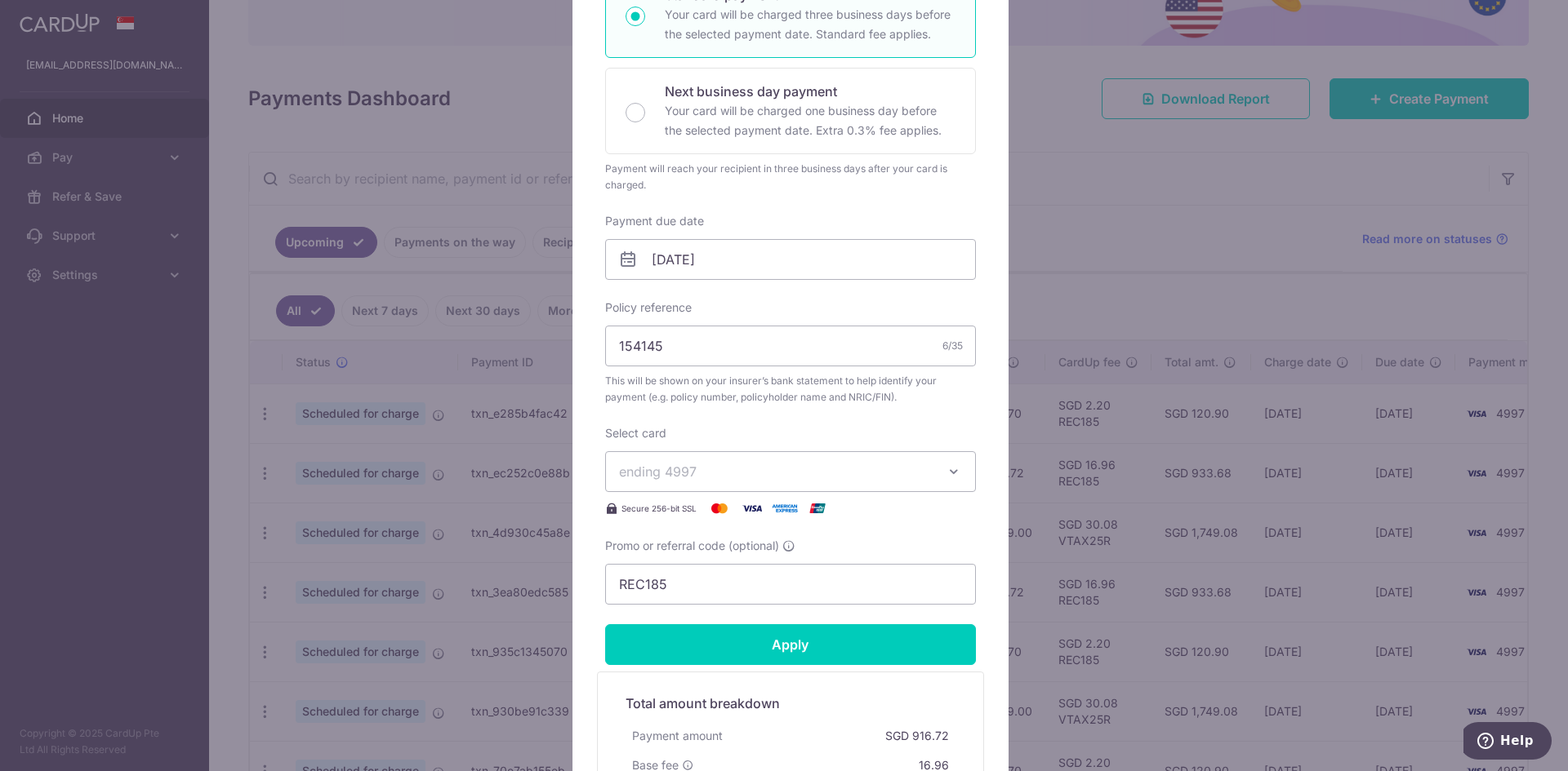
scroll to position [327, 0]
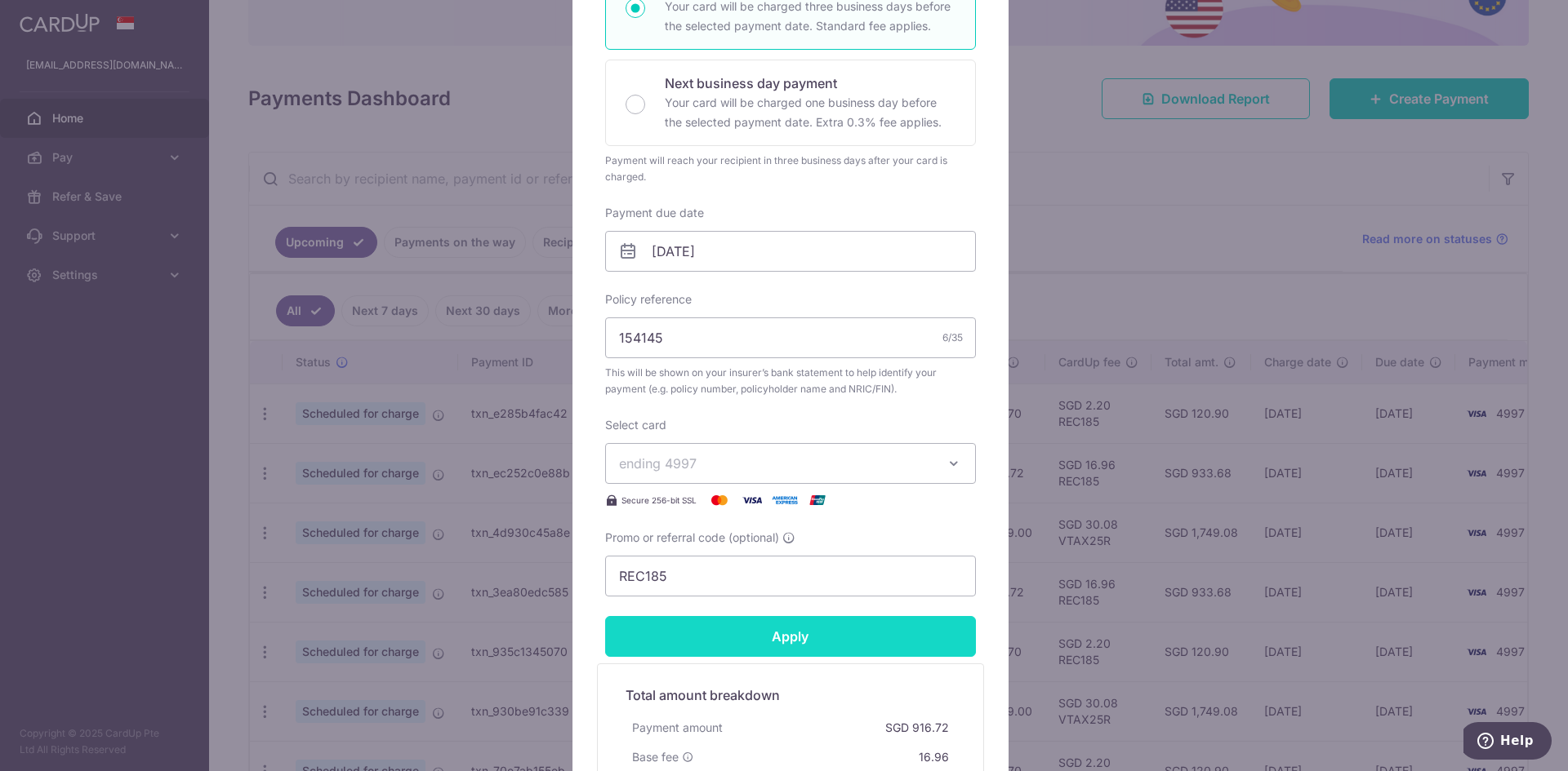
type input "919.00"
click at [843, 644] on input "Apply" at bounding box center [791, 637] width 371 height 41
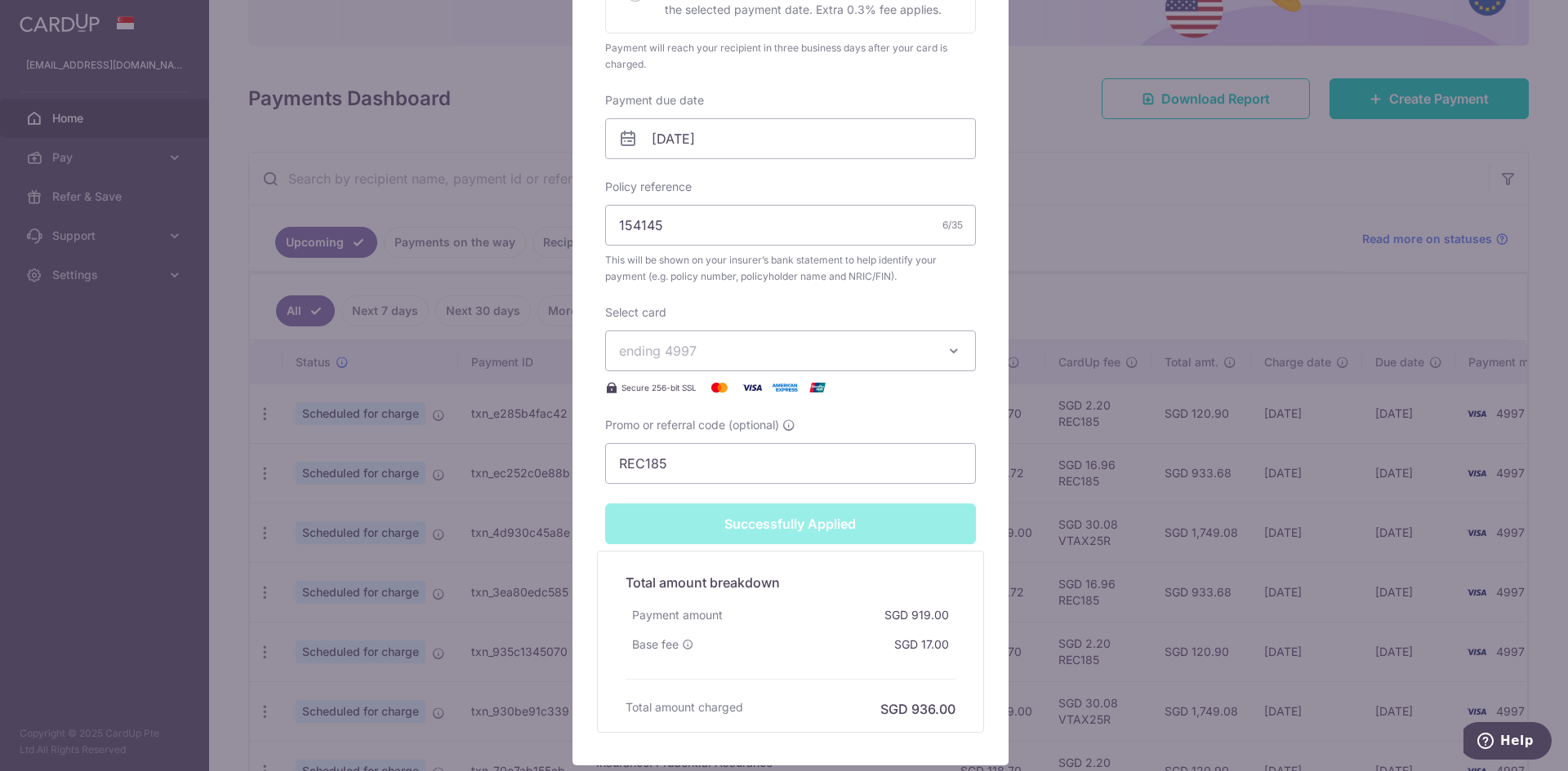
scroll to position [609, 0]
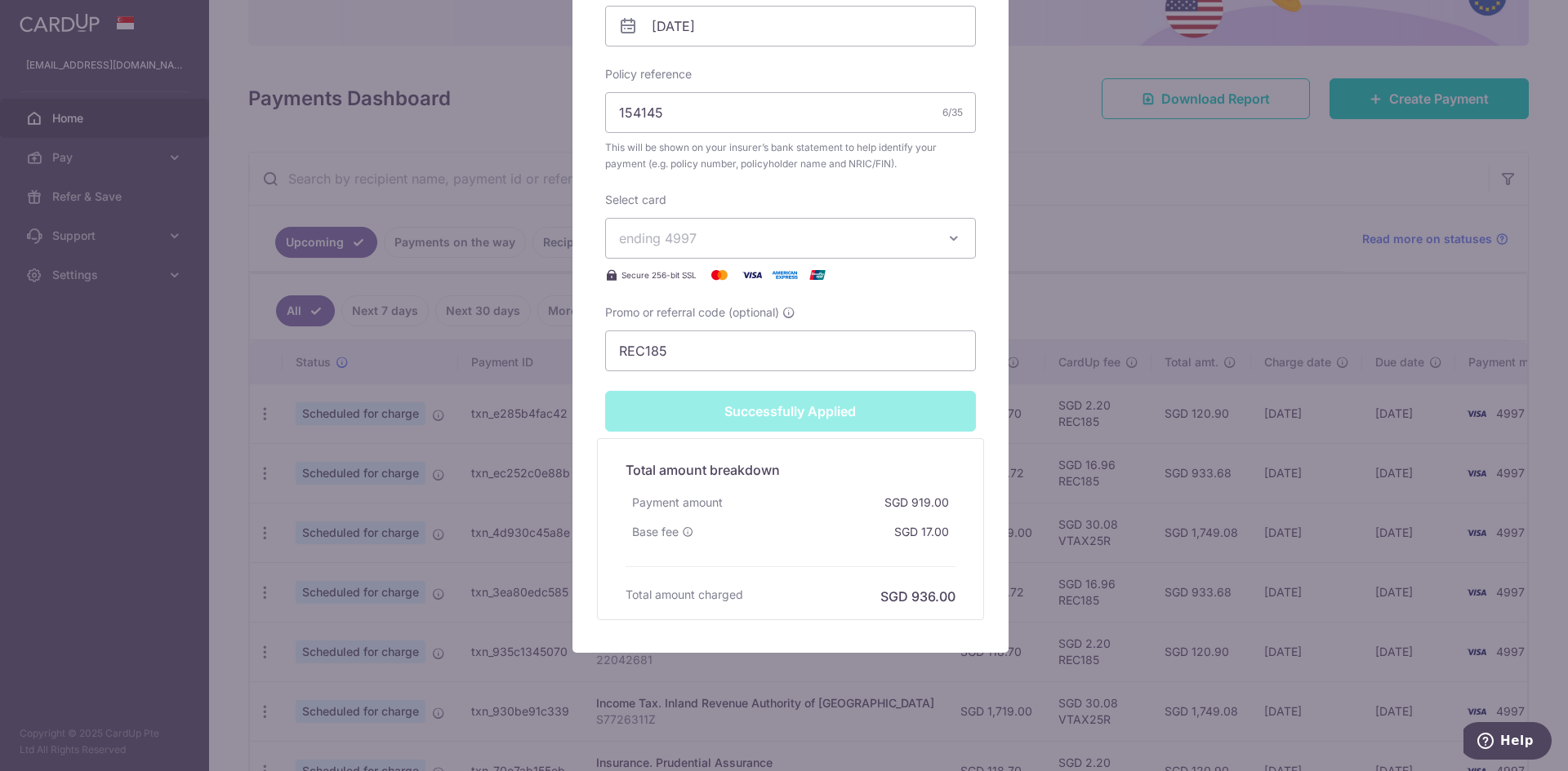
click at [970, 292] on div "Edit payment By clicking apply, you will make changes to all payments to Tokio …" at bounding box center [791, 81] width 436 height 1144
click at [736, 349] on input "REC185" at bounding box center [791, 351] width 371 height 41
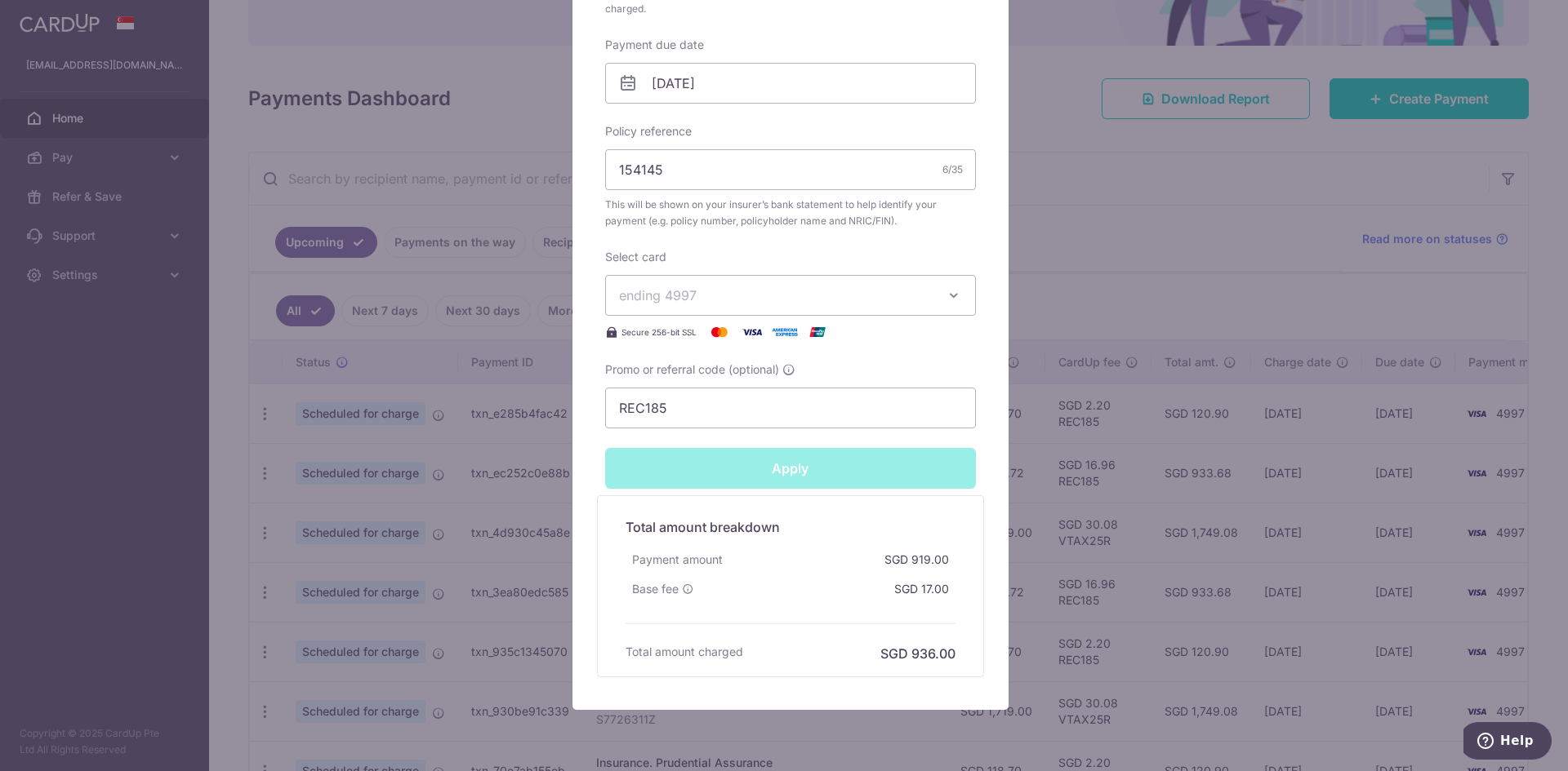
click at [797, 448] on div "Apply" at bounding box center [790, 468] width 390 height 41
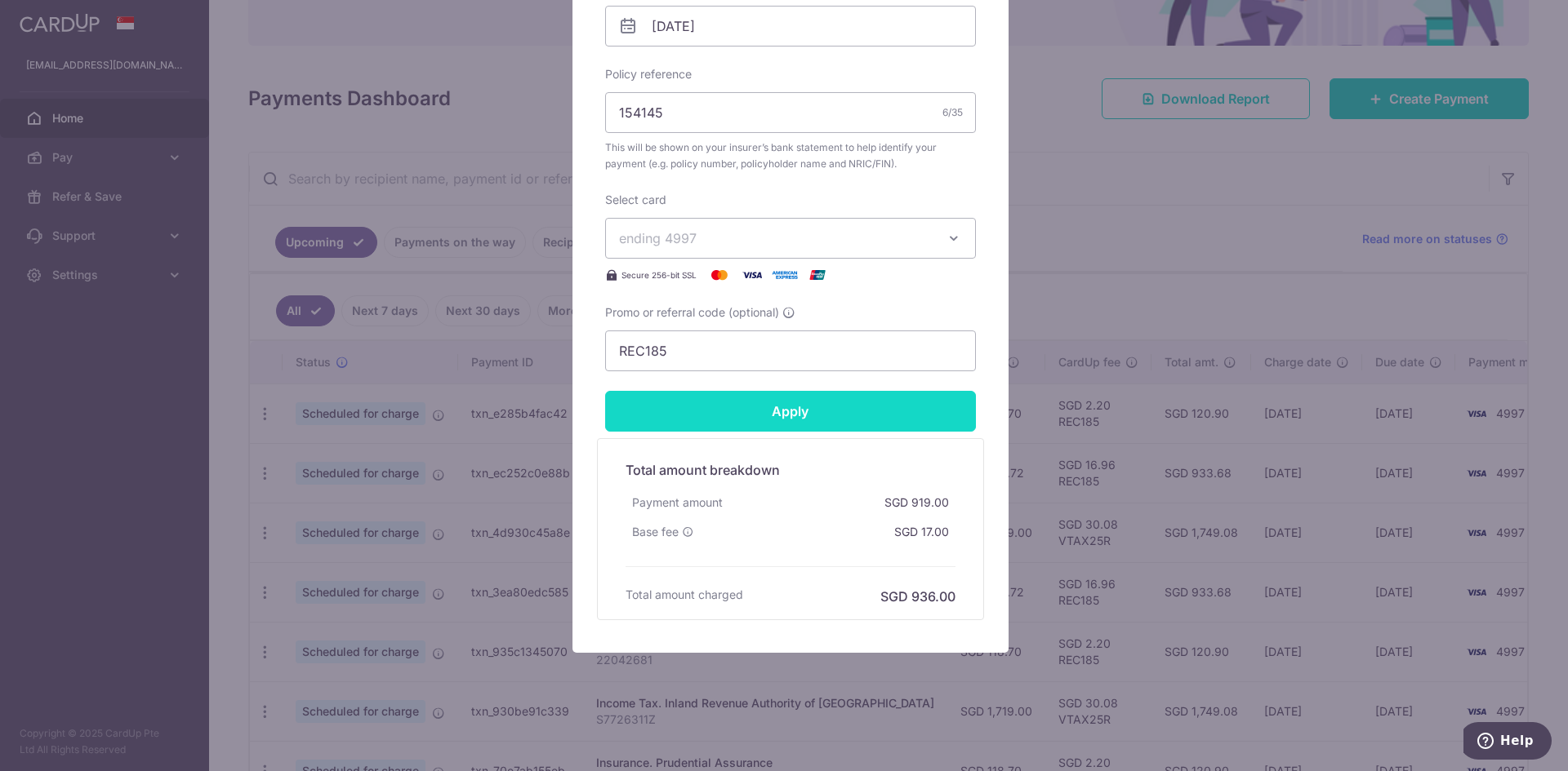
click at [832, 417] on input "Apply" at bounding box center [791, 411] width 371 height 41
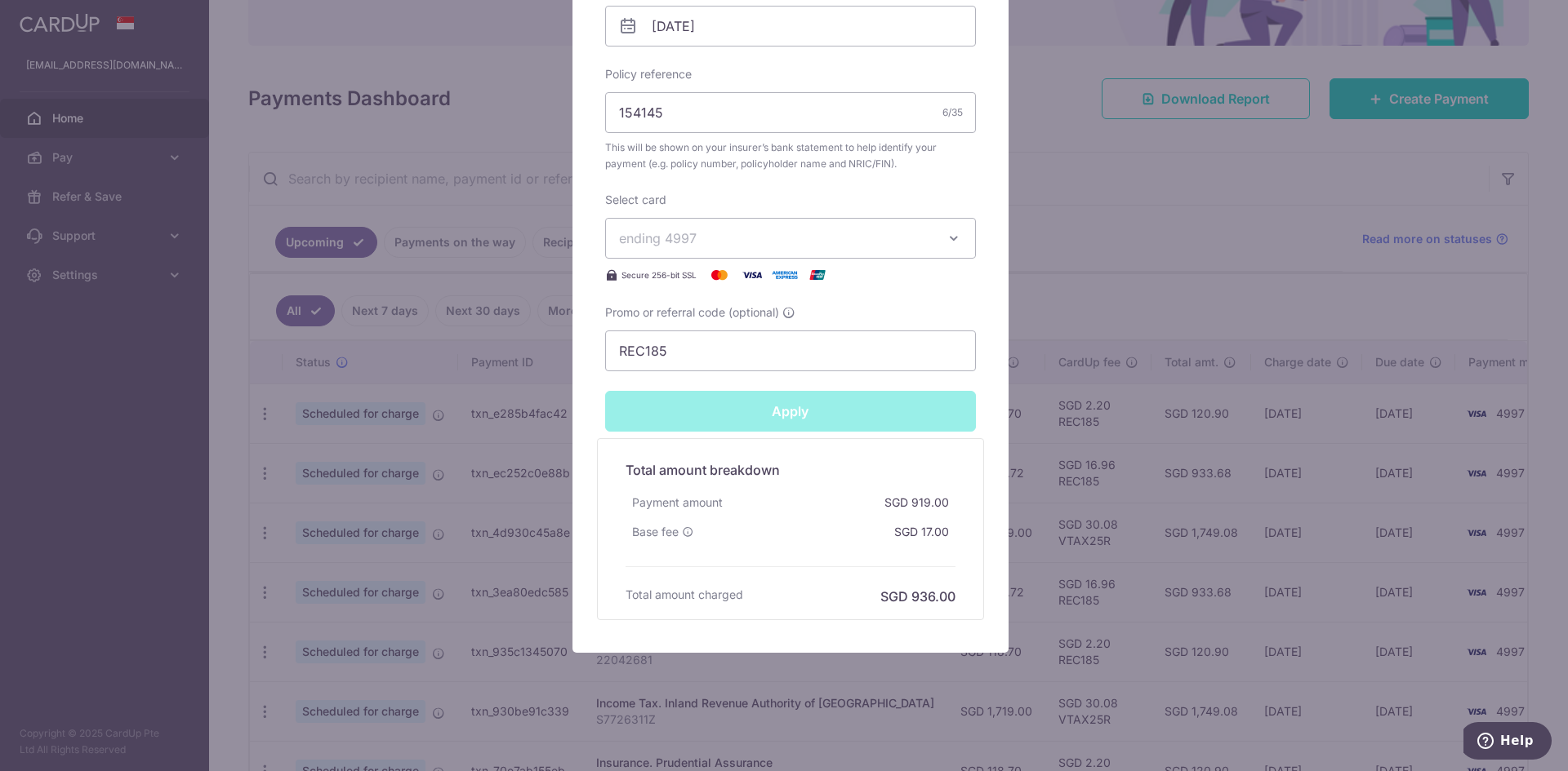
type input "Successfully Applied"
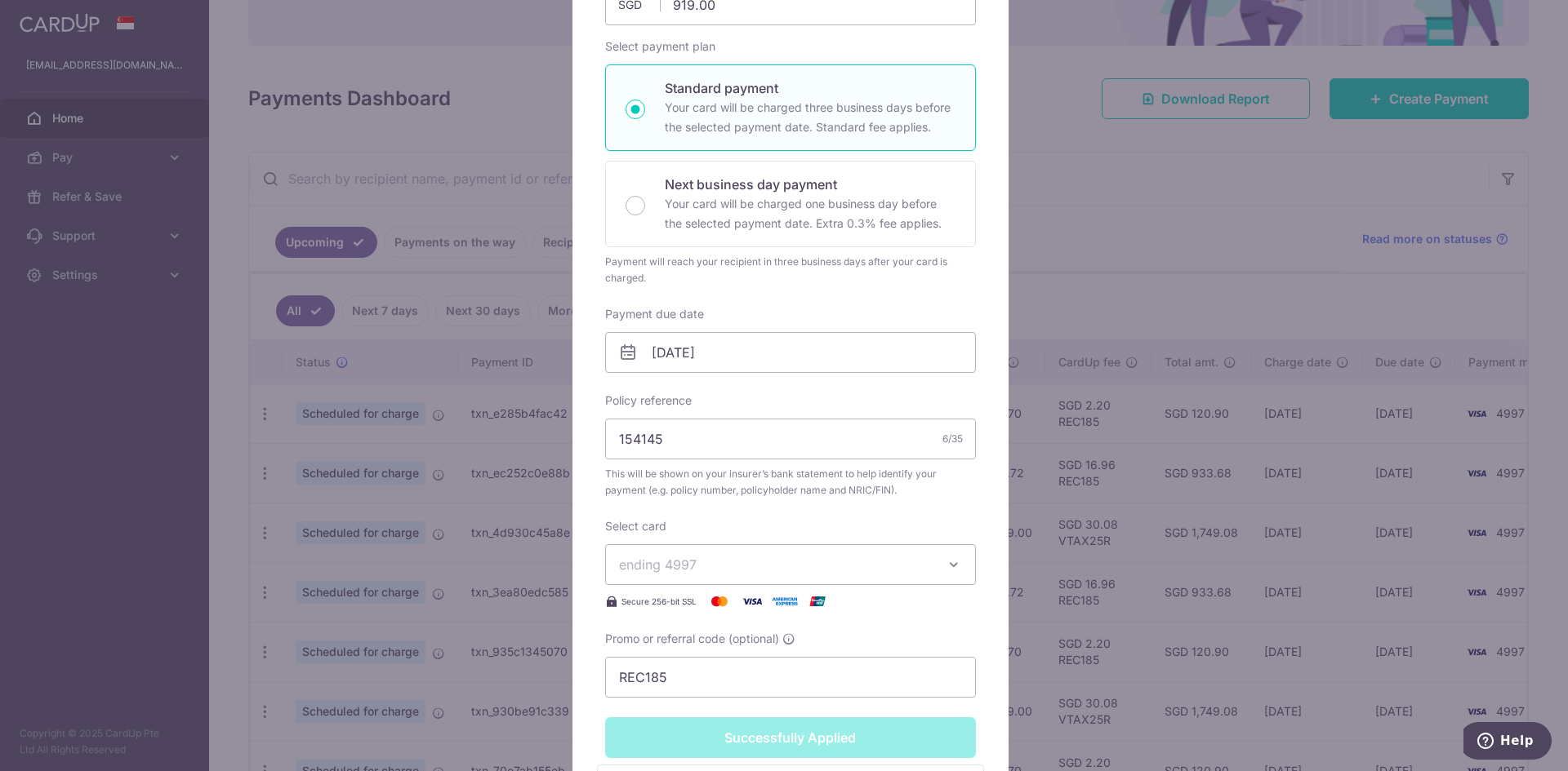
scroll to position [0, 0]
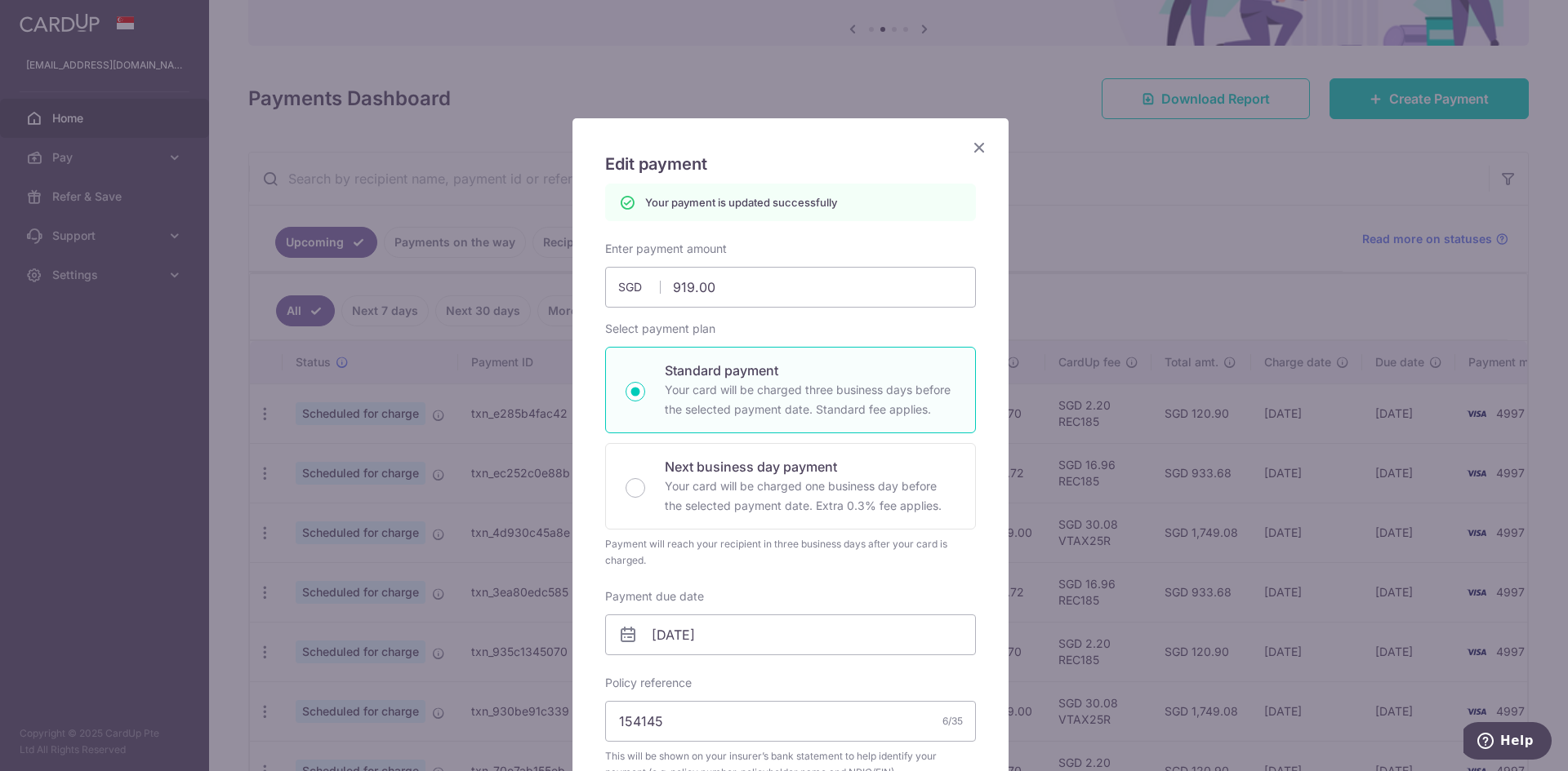
click at [975, 147] on icon "Close" at bounding box center [979, 147] width 19 height 20
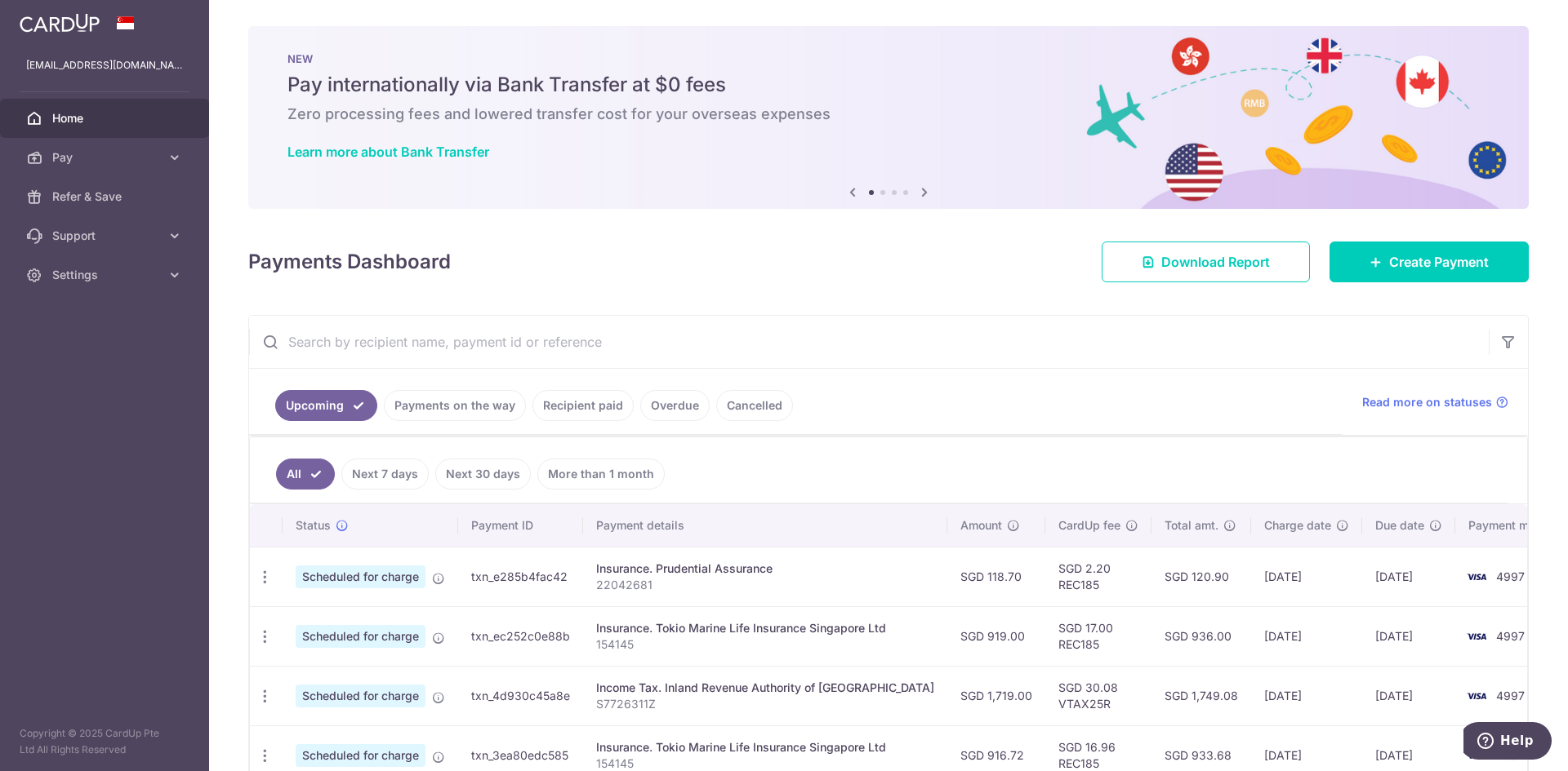
scroll to position [245, 0]
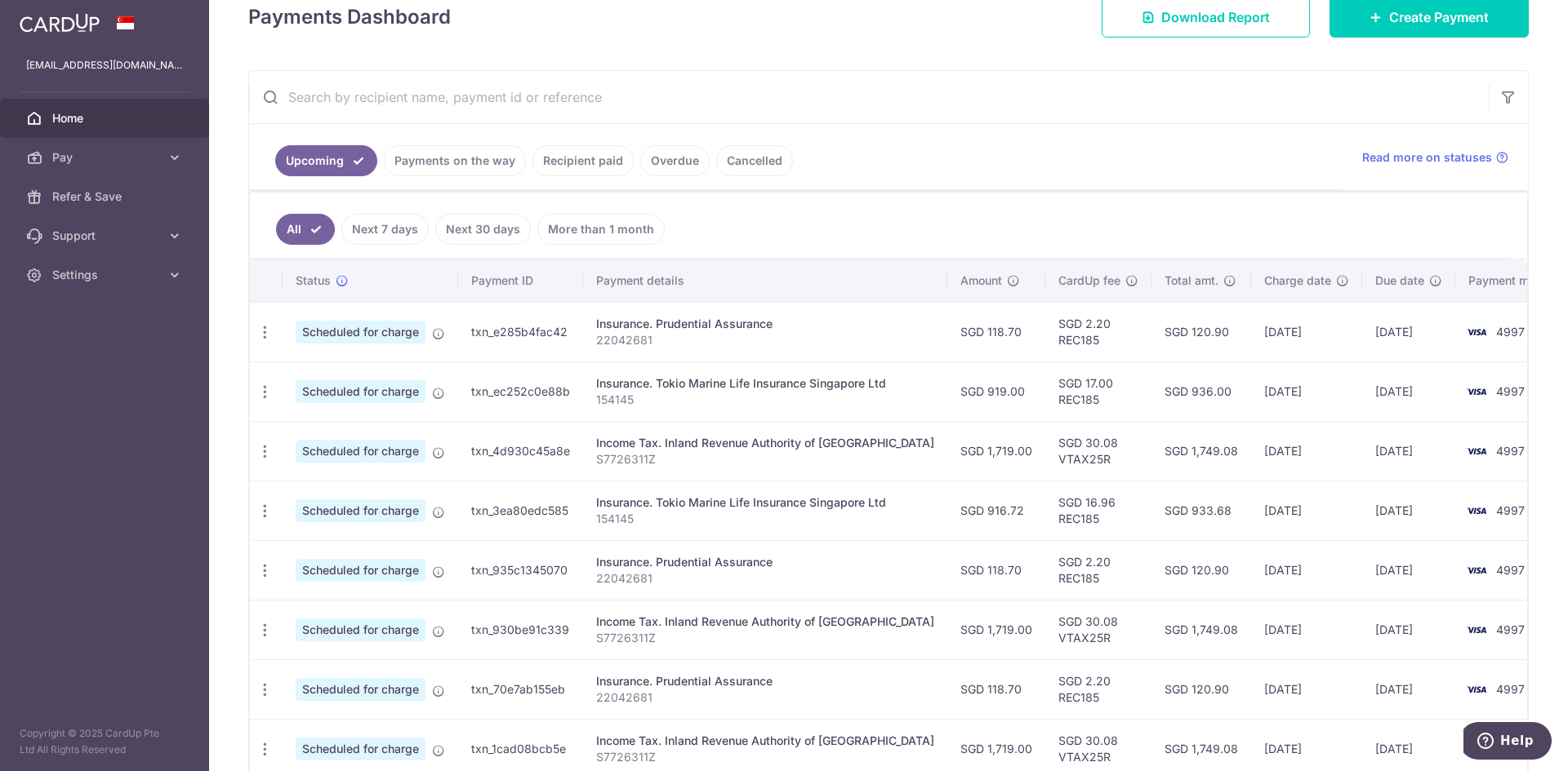
click at [1301, 199] on ul "All Next 7 days Next 30 days More than 1 month" at bounding box center [878, 226] width 1257 height 66
click at [440, 511] on icon at bounding box center [439, 513] width 13 height 13
click at [271, 515] on icon "button" at bounding box center [265, 511] width 18 height 18
click at [345, 551] on span "Update payment" at bounding box center [352, 555] width 111 height 19
radio input "true"
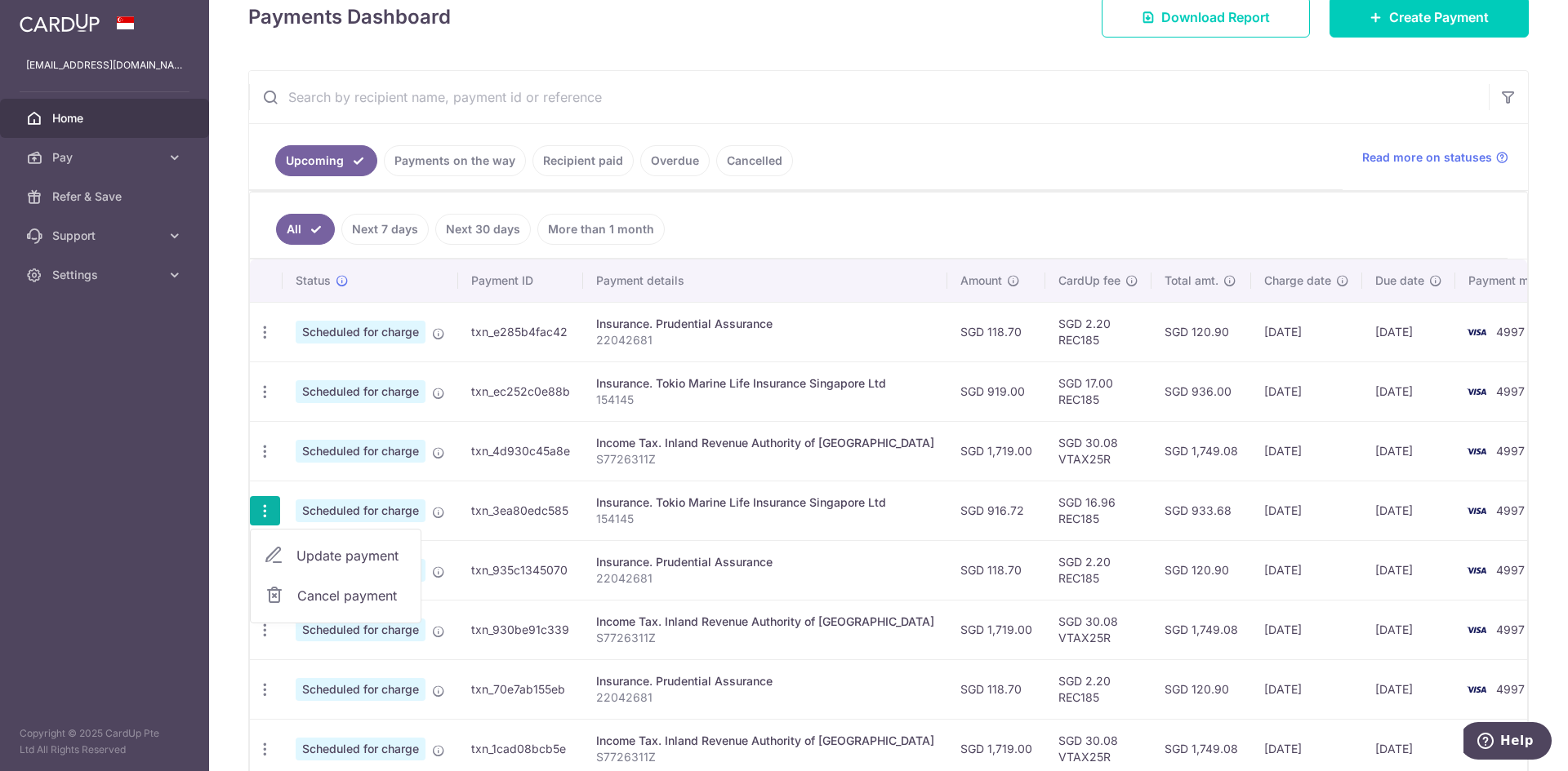
type input "916.72"
type input "[DATE]"
type input "154145"
type input "REC185"
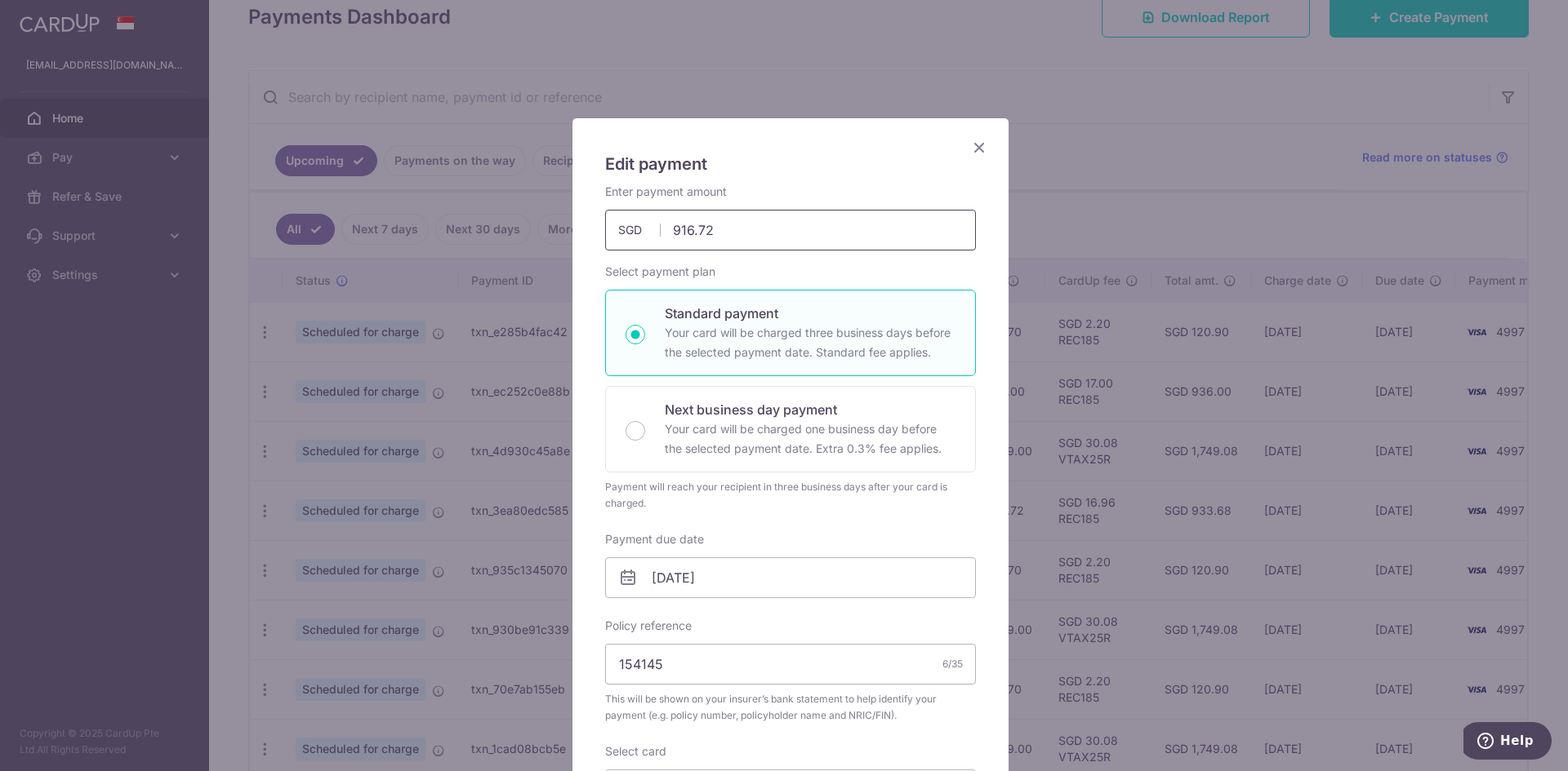
drag, startPoint x: 683, startPoint y: 229, endPoint x: 827, endPoint y: 223, distance: 144.1
click at [802, 225] on input "916.72" at bounding box center [791, 230] width 371 height 41
type input "914.45"
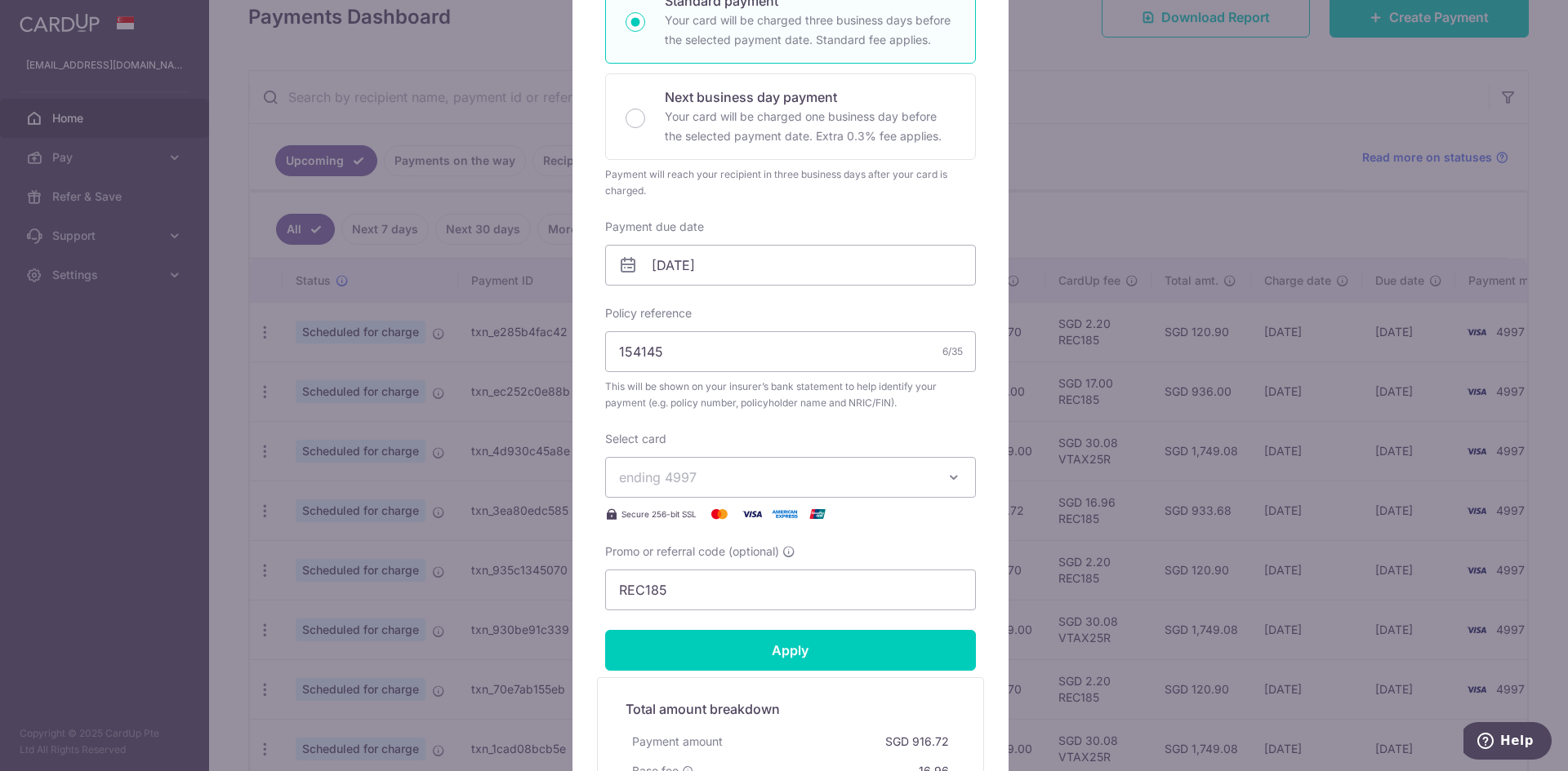
scroll to position [408, 0]
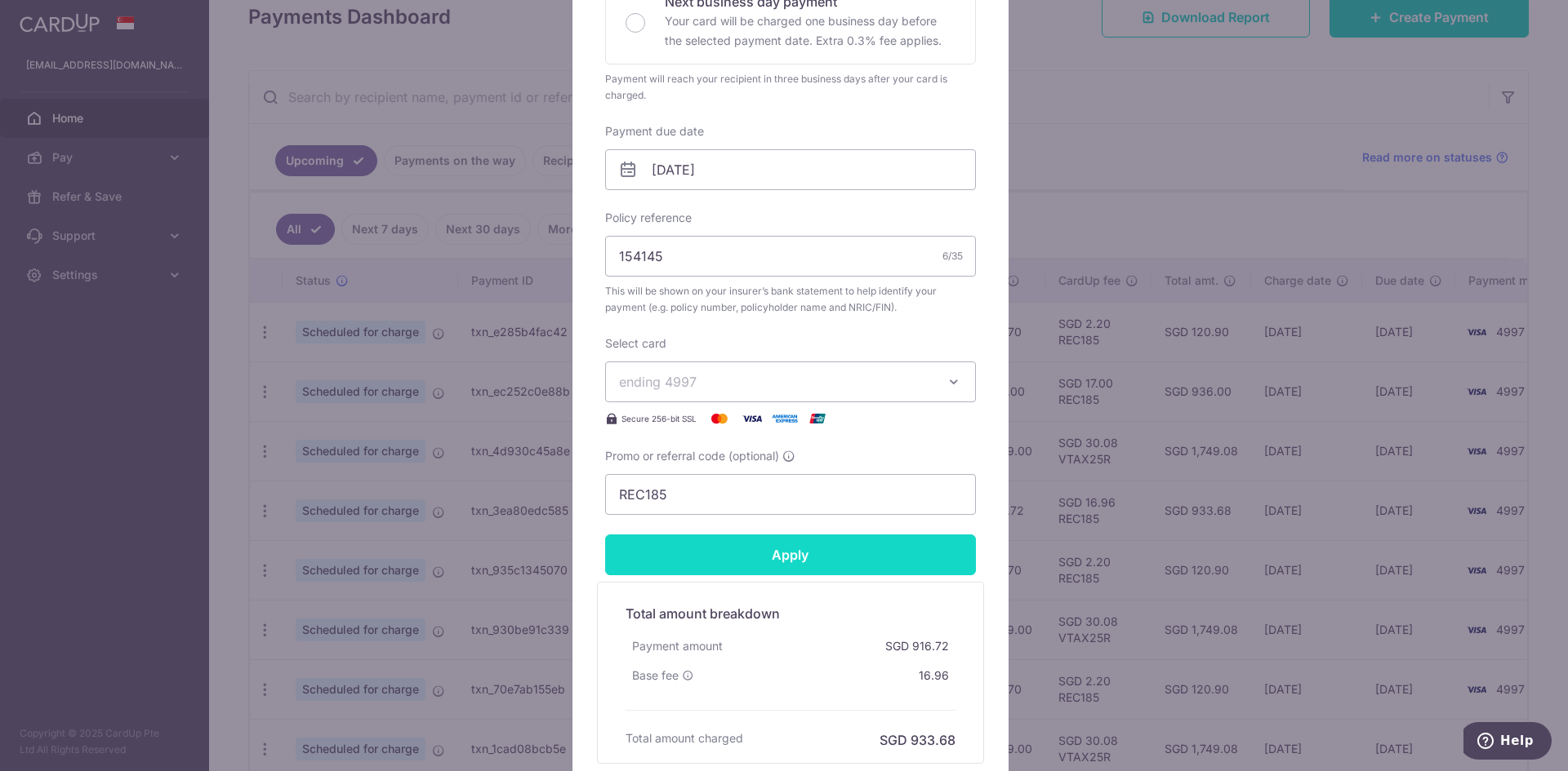
click at [787, 537] on input "Apply" at bounding box center [791, 555] width 371 height 41
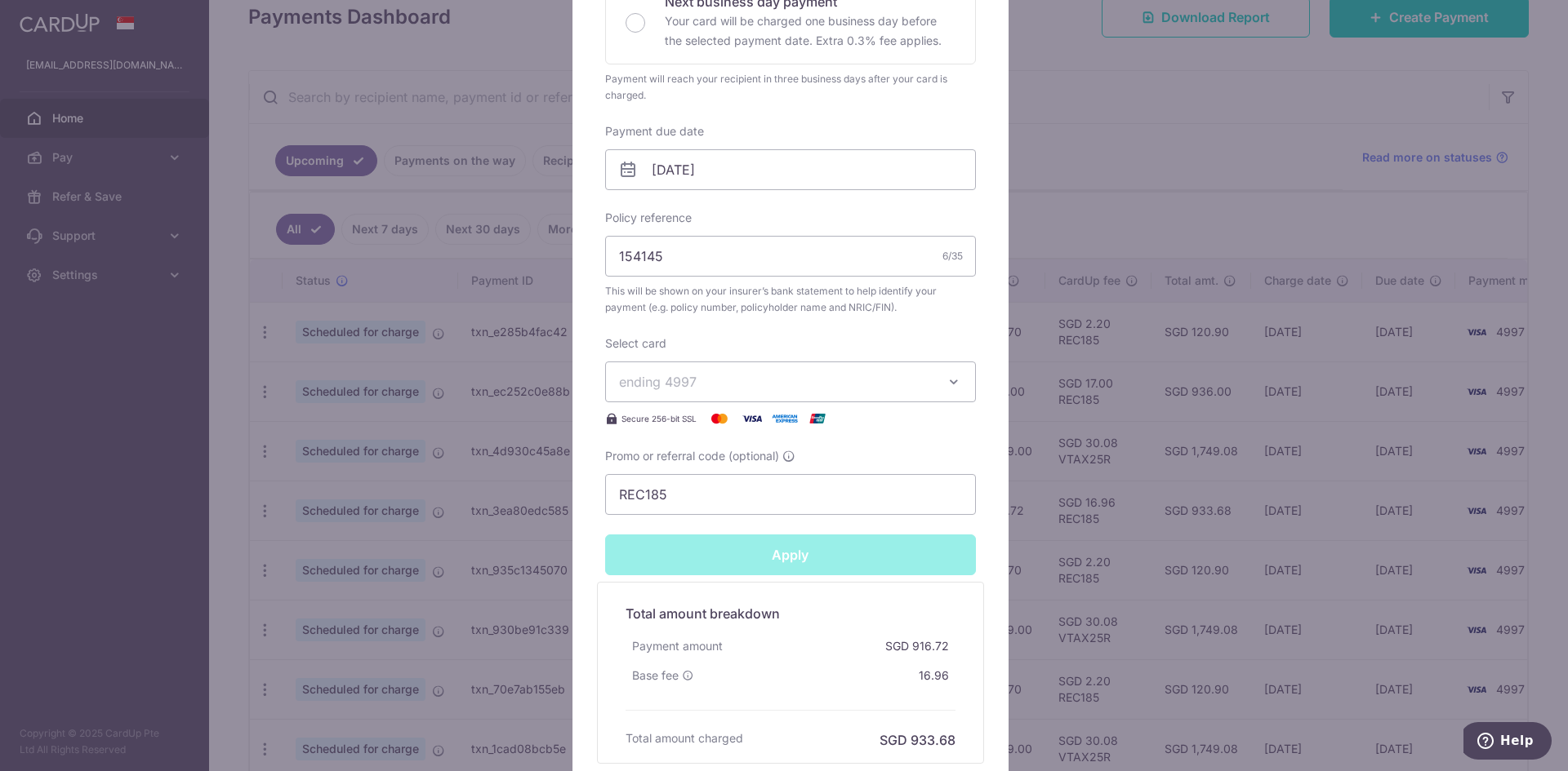
type input "Successfully Applied"
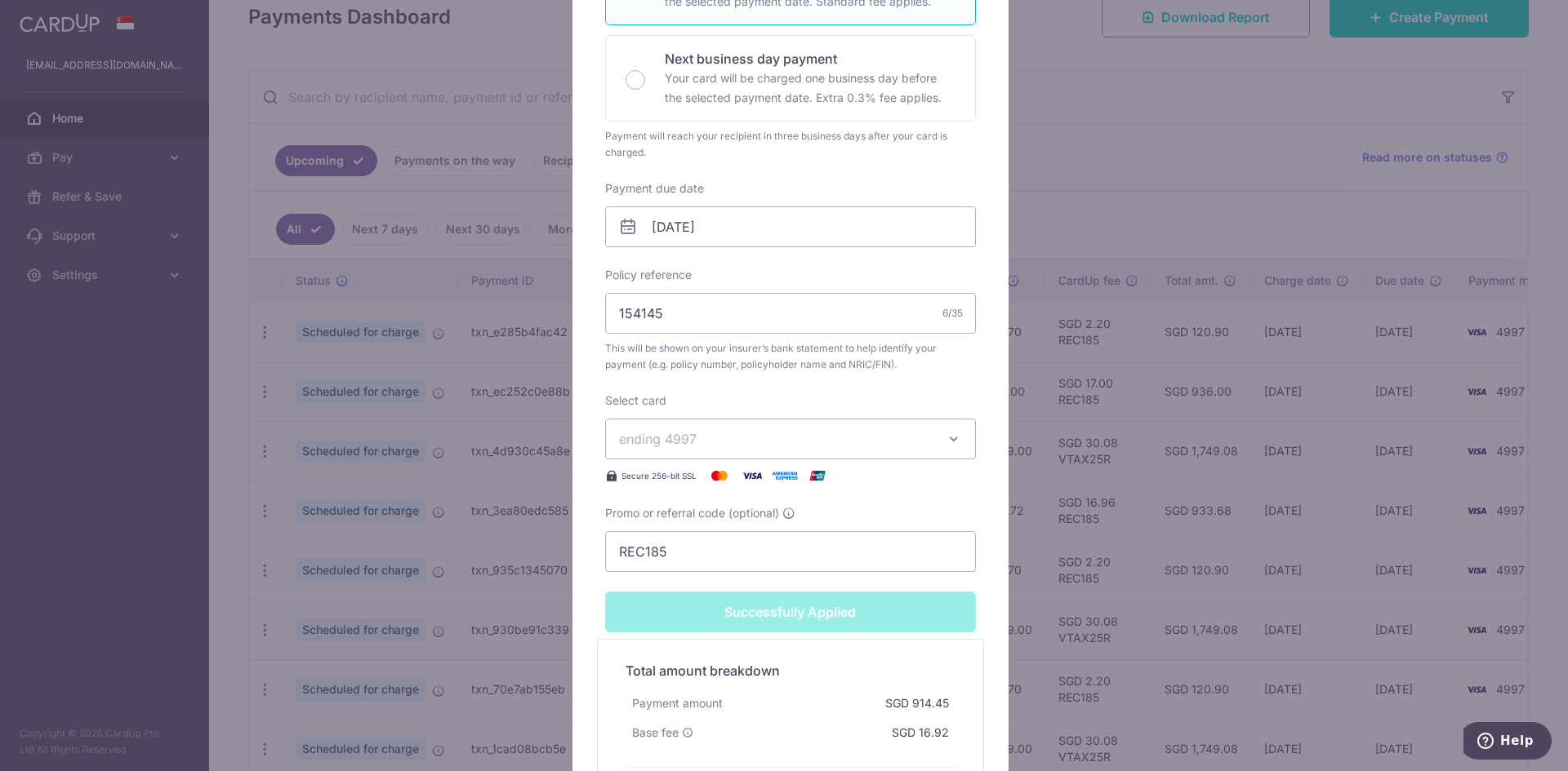
scroll to position [465, 0]
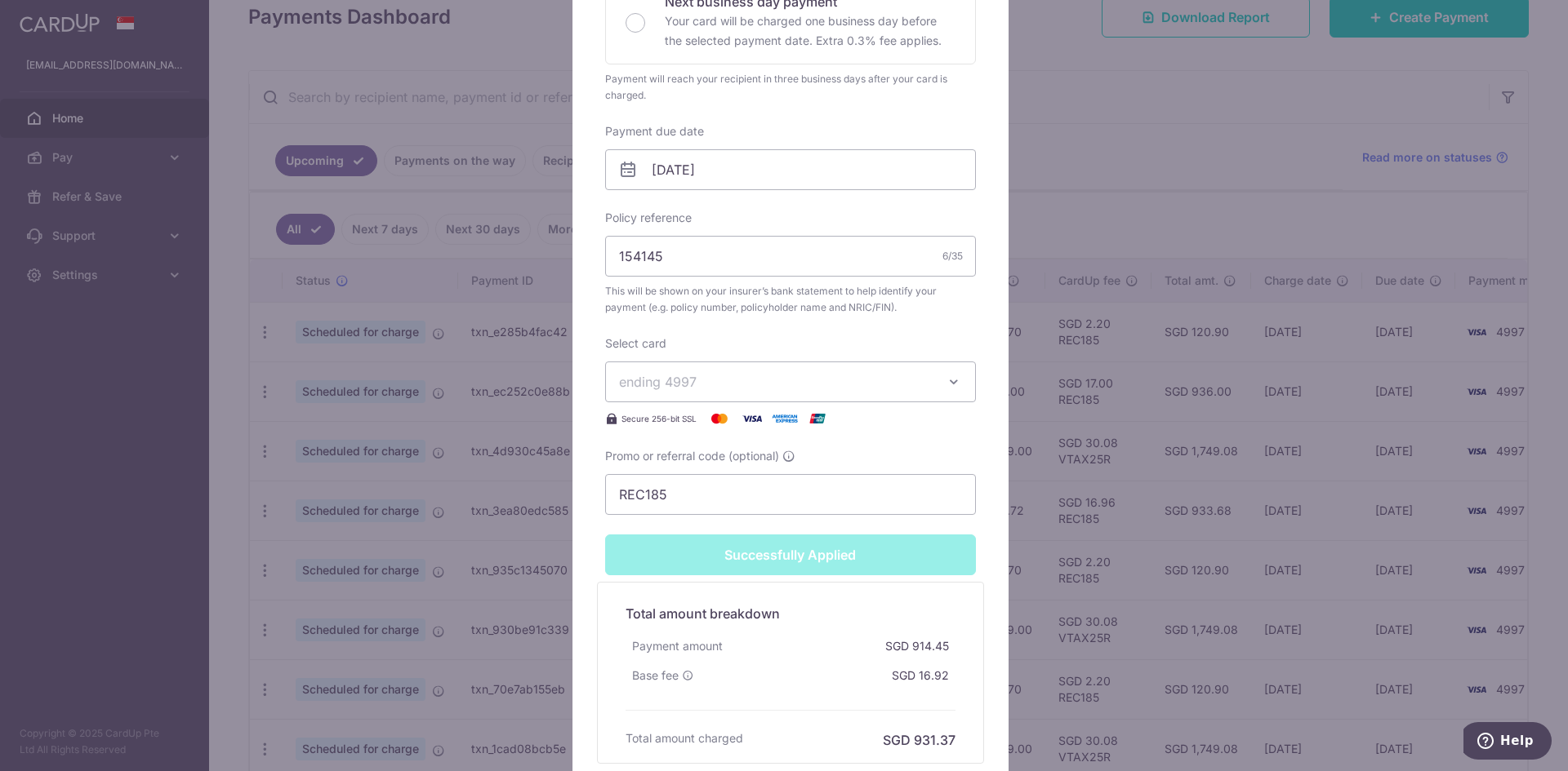
click at [990, 198] on div "Edit payment By clicking apply, you will make changes to all payments to Tokio …" at bounding box center [791, 225] width 436 height 1144
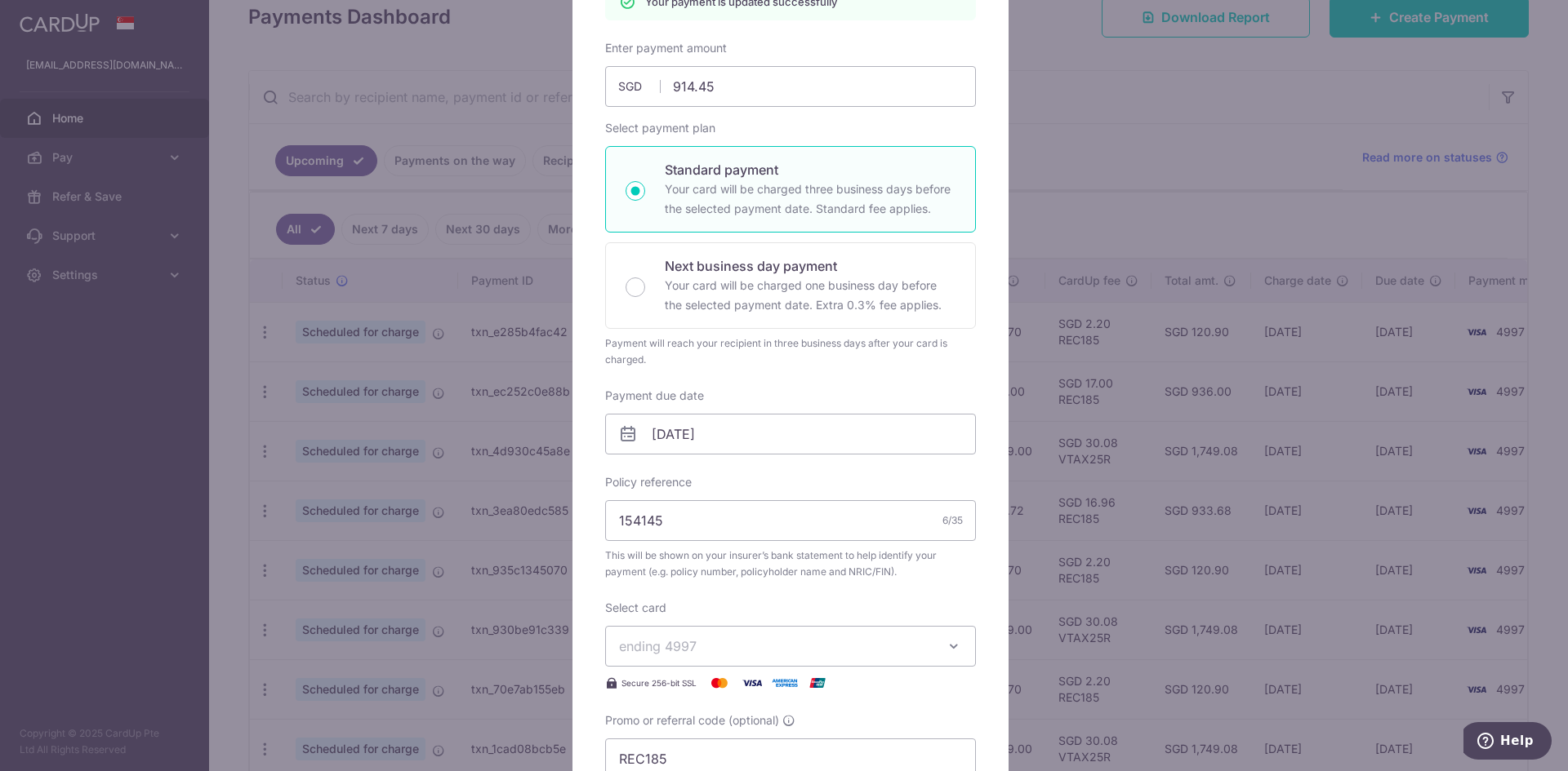
scroll to position [0, 0]
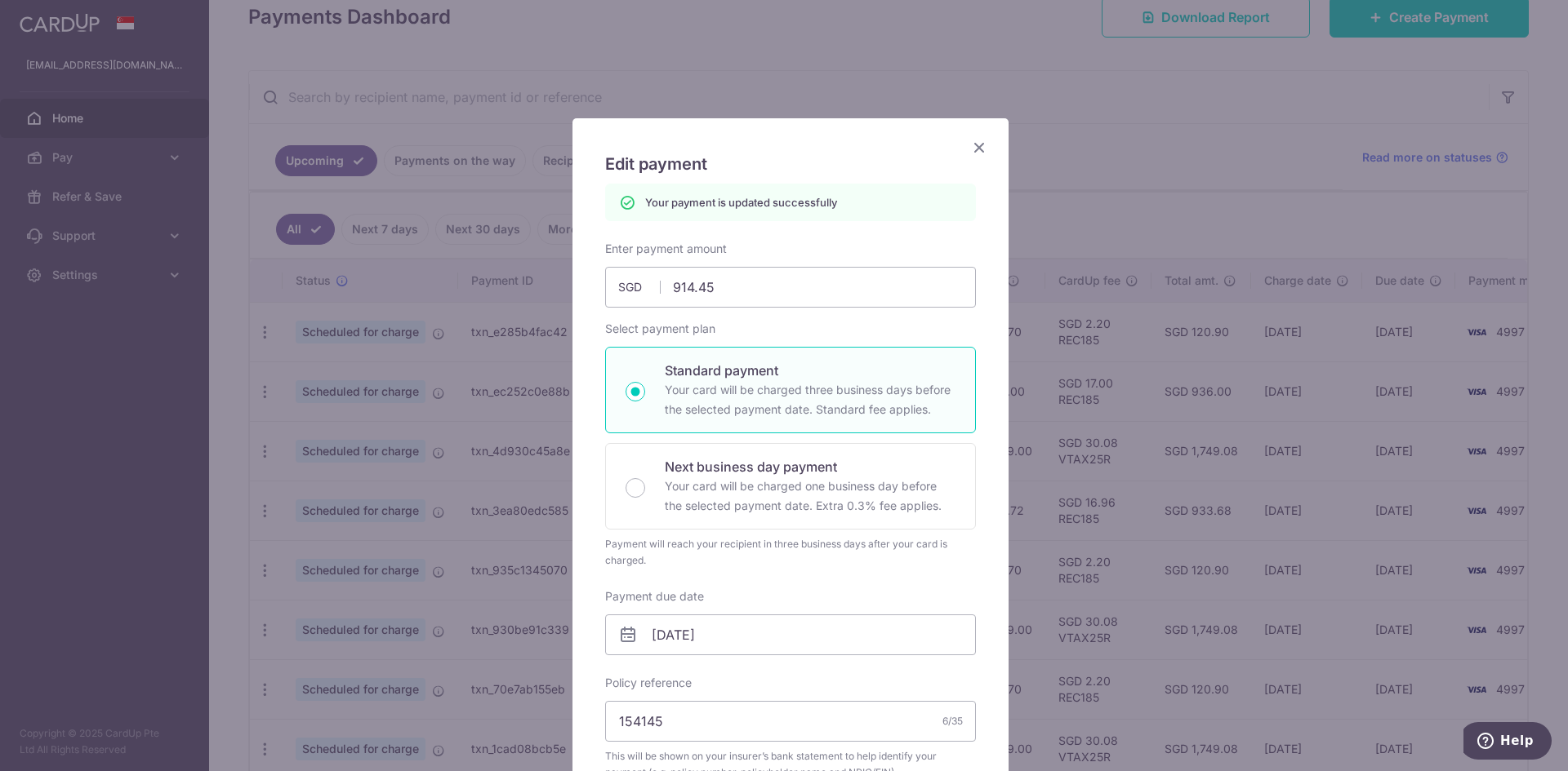
click at [970, 155] on icon "Close" at bounding box center [979, 147] width 19 height 20
